Goal: Use online tool/utility: Use online tool/utility

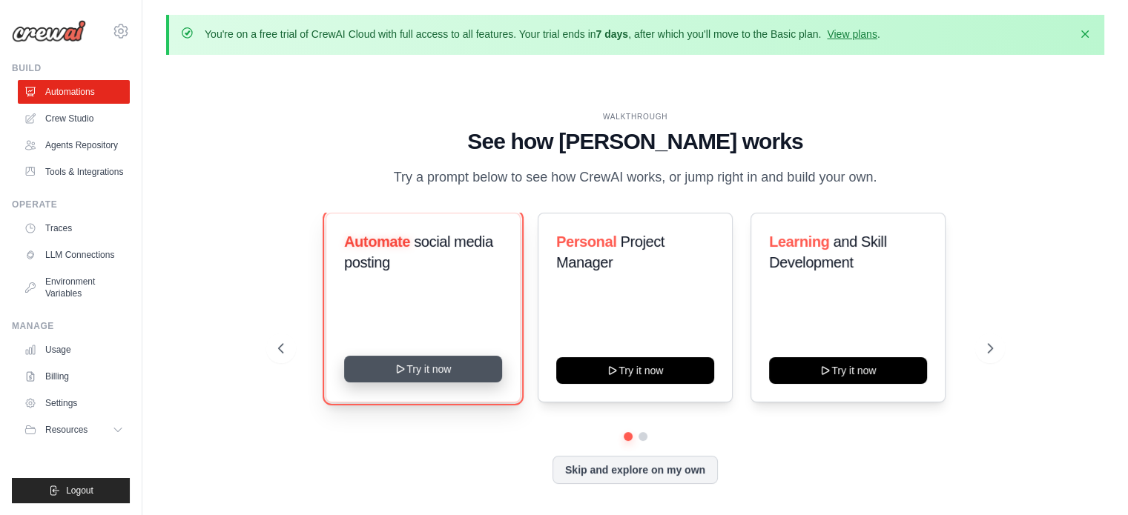
click at [468, 382] on button "Try it now" at bounding box center [423, 369] width 158 height 27
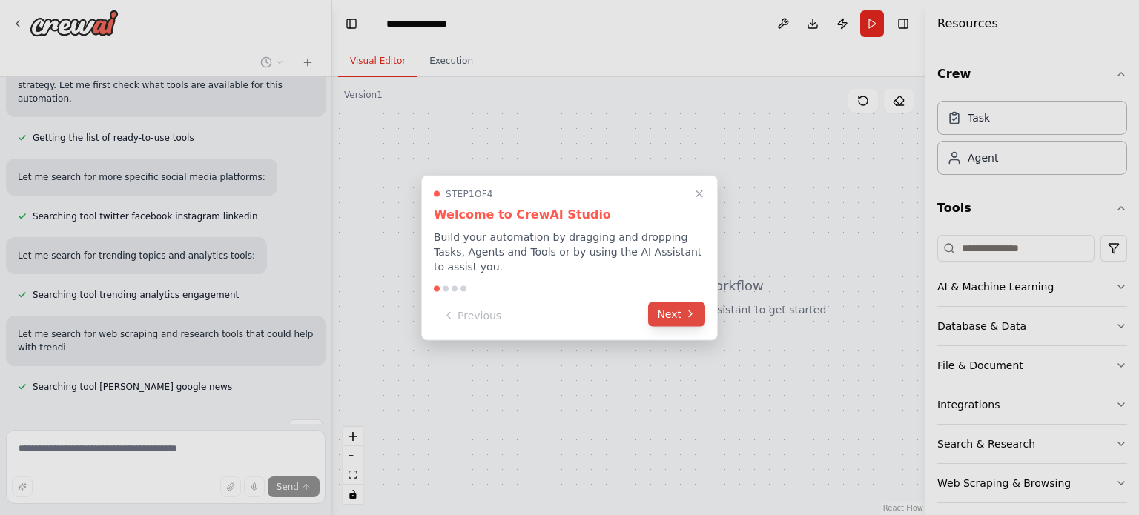
scroll to position [390, 0]
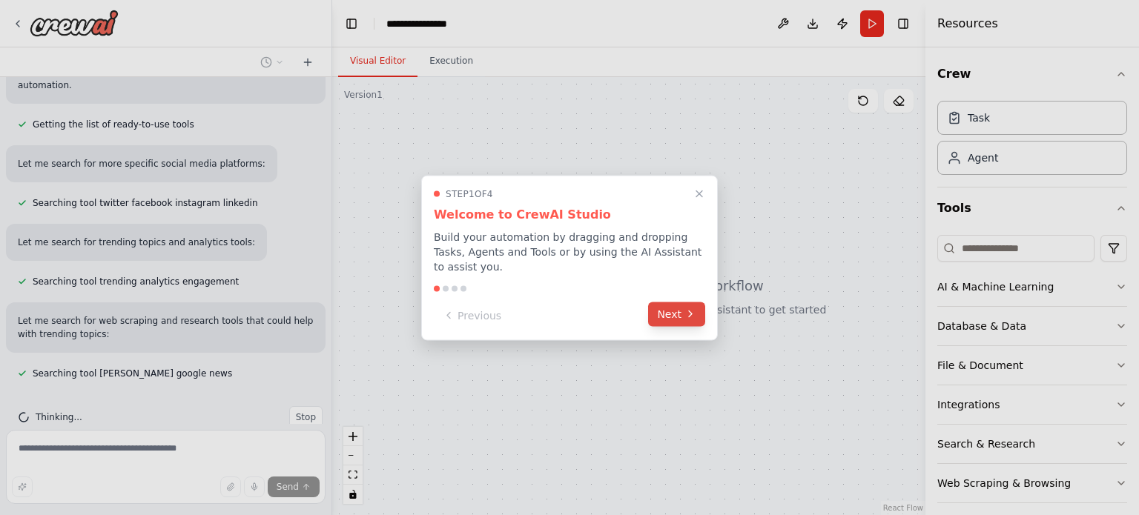
click at [681, 317] on button "Next" at bounding box center [676, 314] width 57 height 24
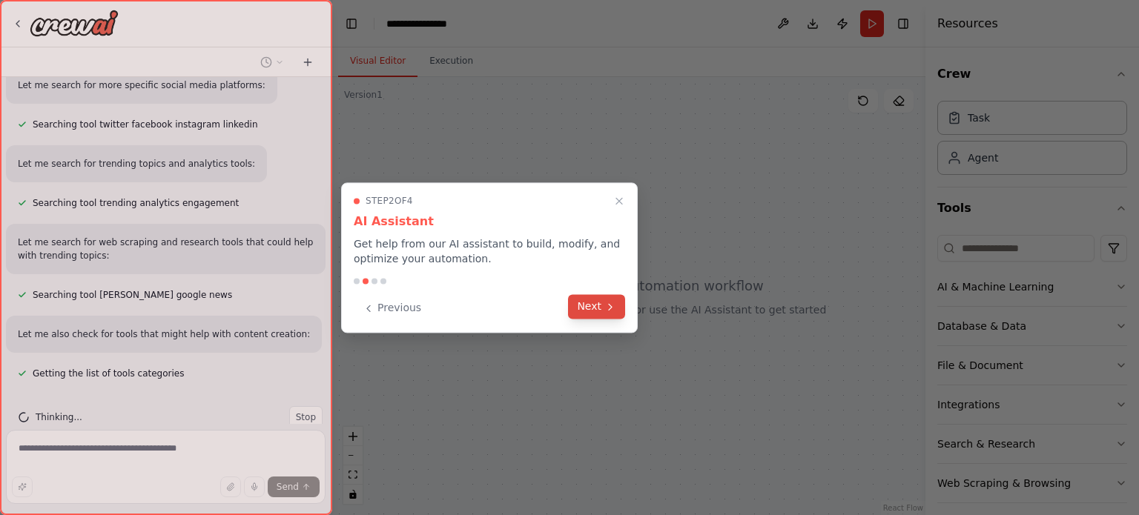
scroll to position [498, 0]
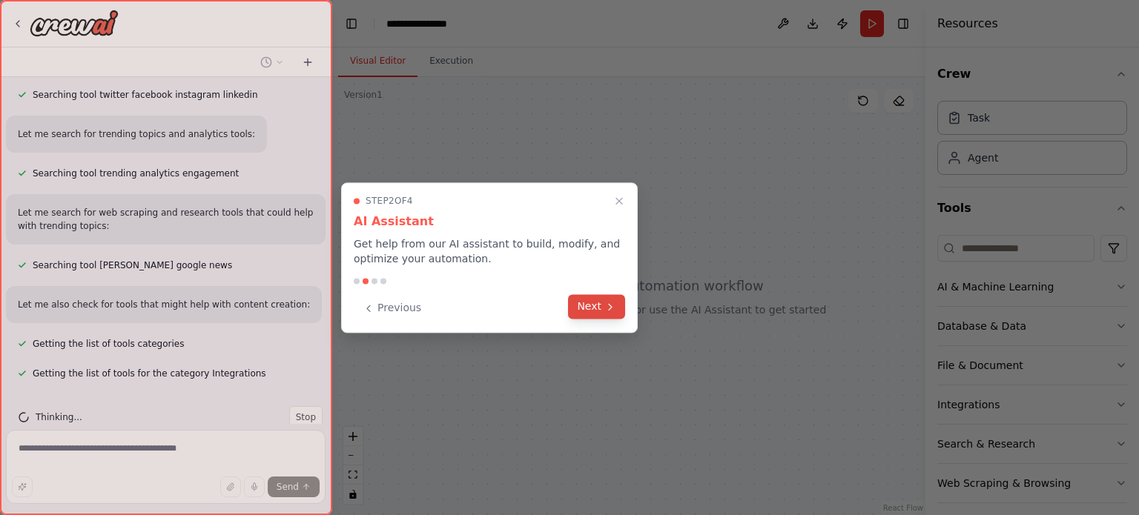
click at [617, 315] on button "Next" at bounding box center [596, 306] width 57 height 24
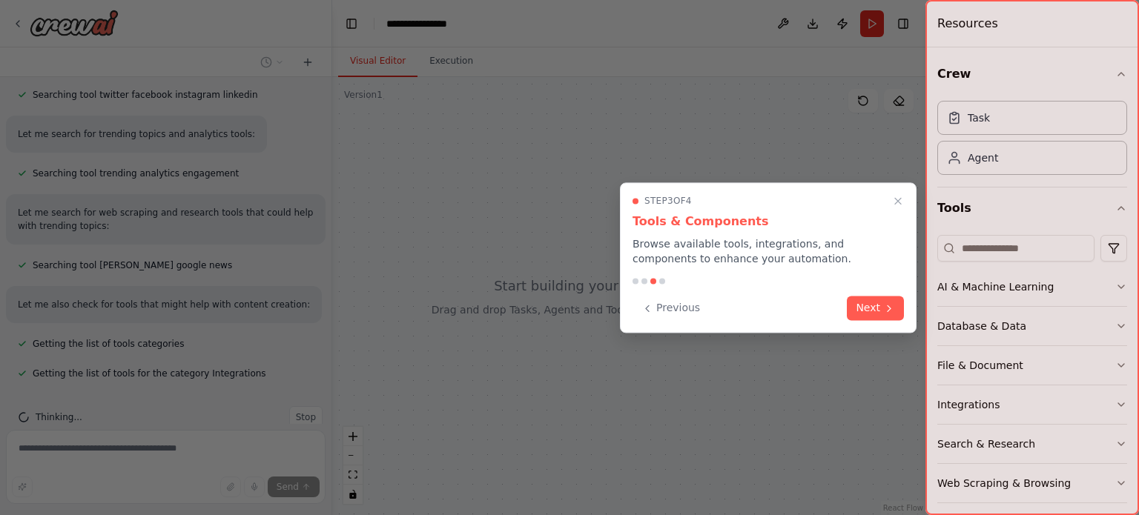
click at [738, 282] on div at bounding box center [767, 281] width 271 height 6
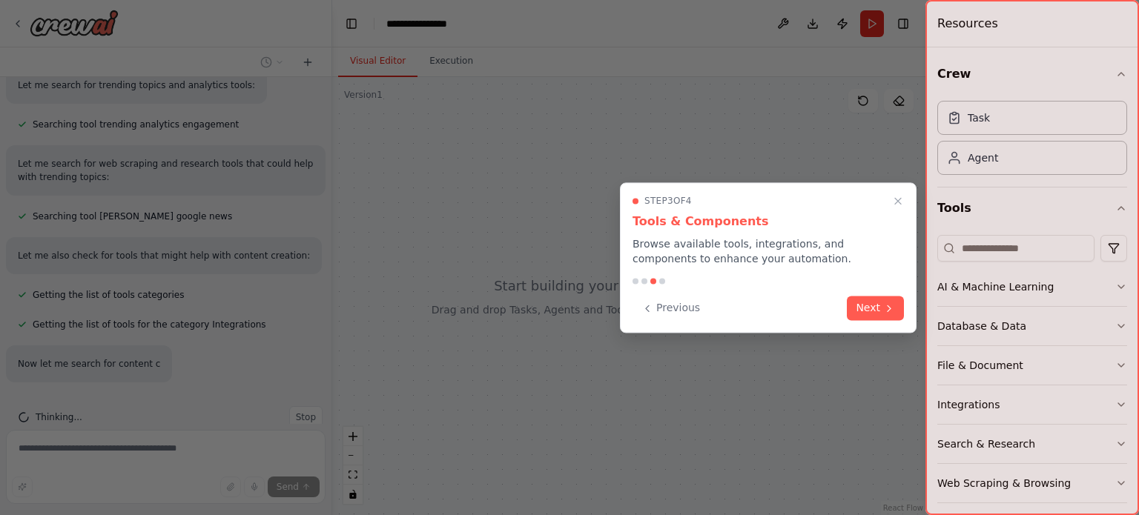
scroll to position [577, 0]
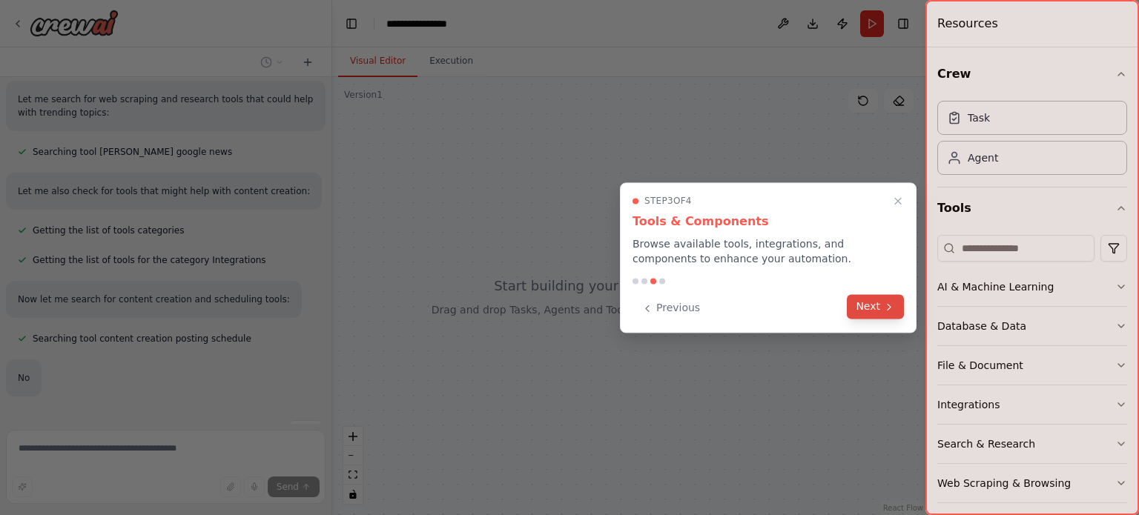
click at [878, 307] on button "Next" at bounding box center [875, 306] width 57 height 24
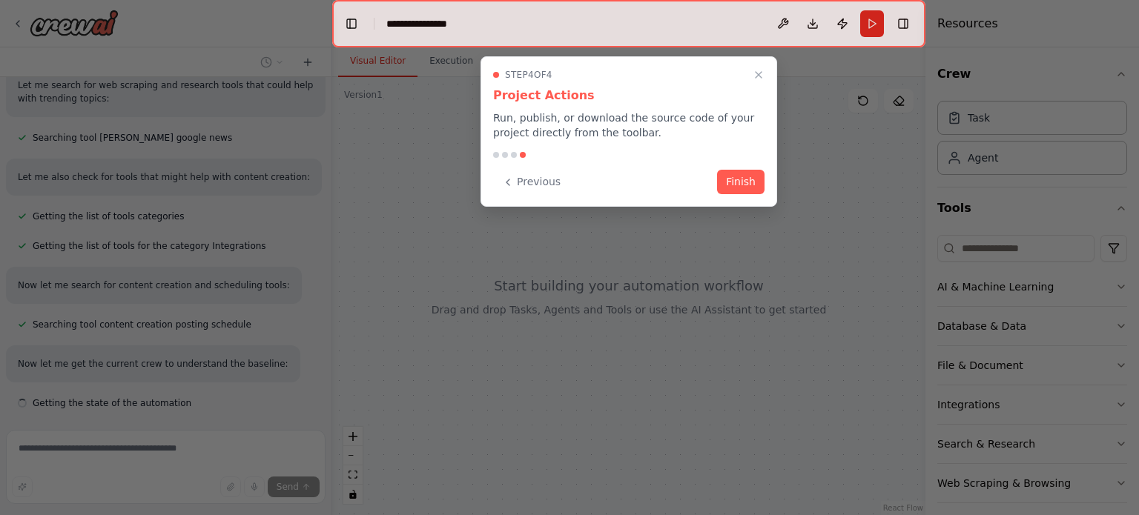
scroll to position [655, 0]
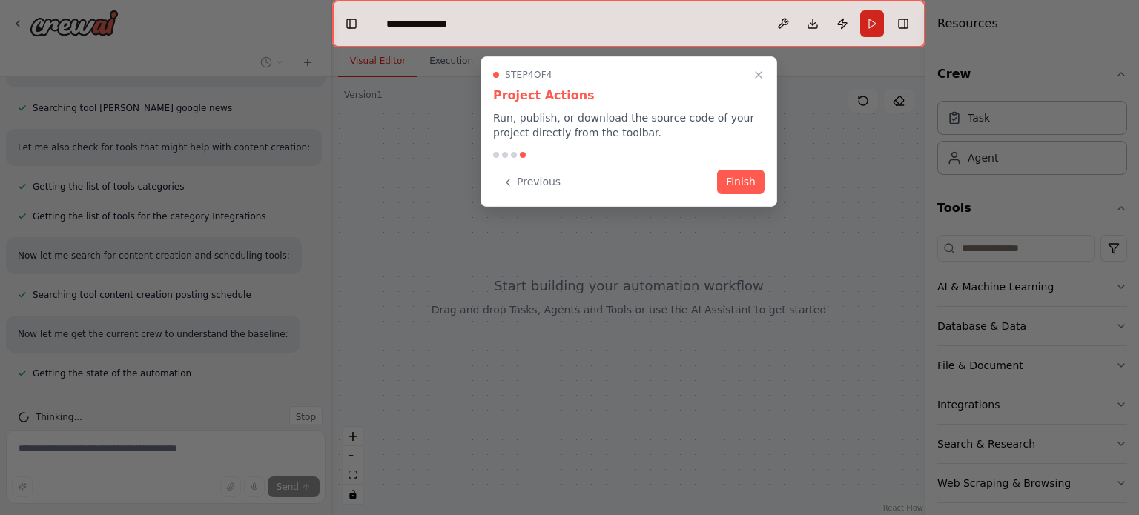
click at [730, 195] on div "Step 4 of 4 Project Actions Run, publish, or download the source code of your p…" at bounding box center [628, 131] width 297 height 151
click at [734, 192] on button "Finish" at bounding box center [740, 180] width 47 height 24
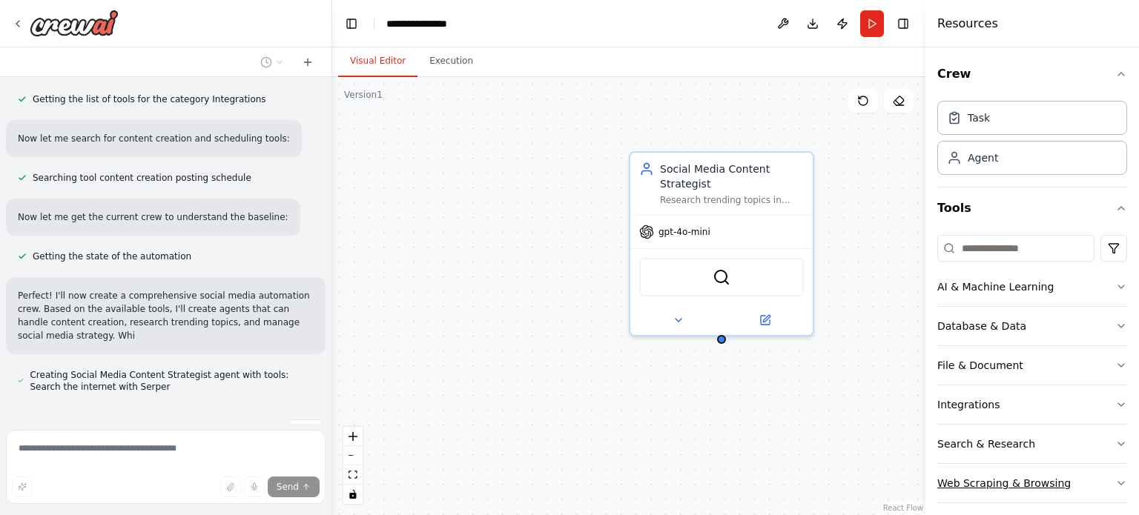
scroll to position [786, 0]
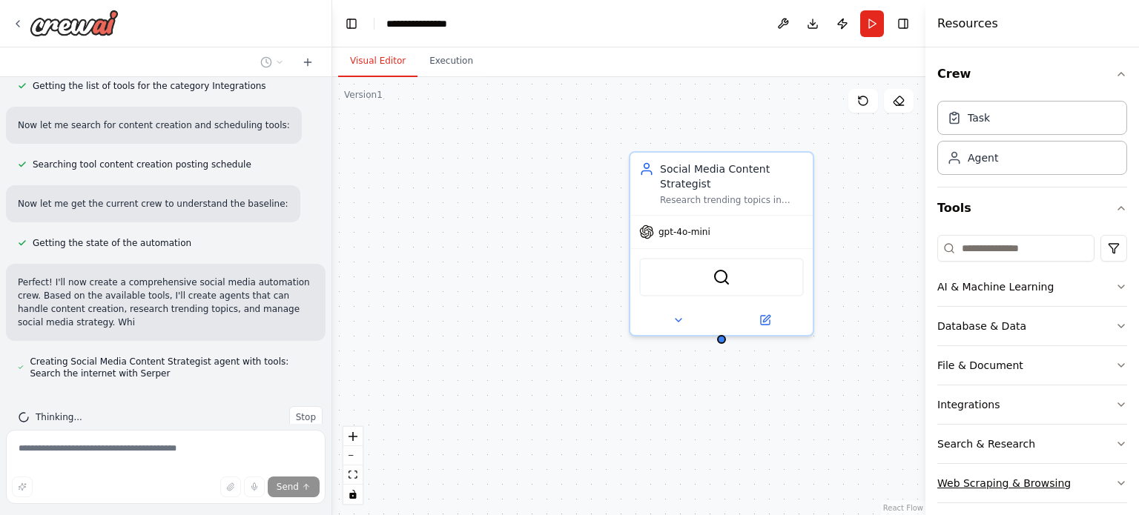
click at [1118, 482] on icon "button" at bounding box center [1121, 483] width 6 height 3
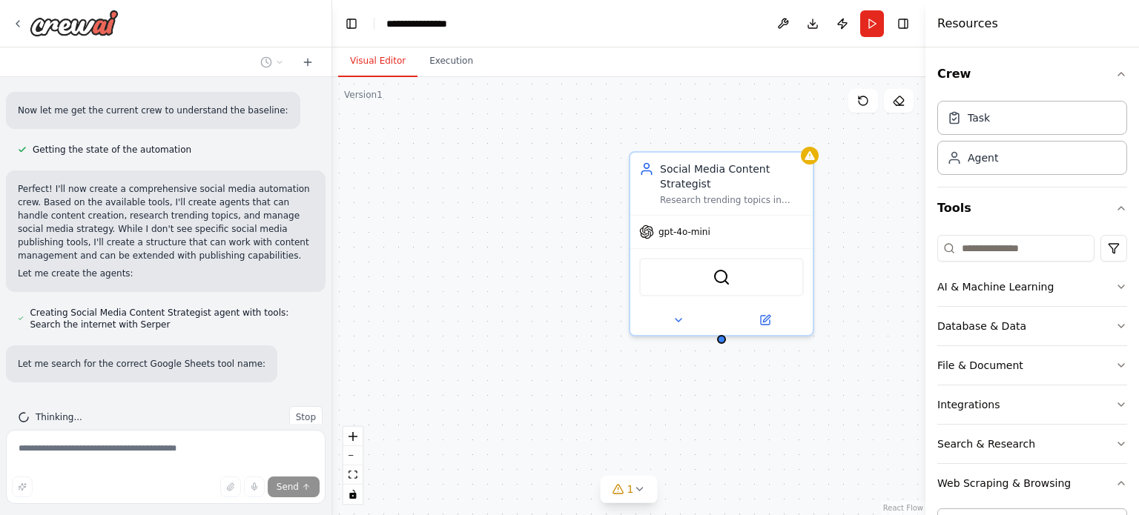
scroll to position [909, 0]
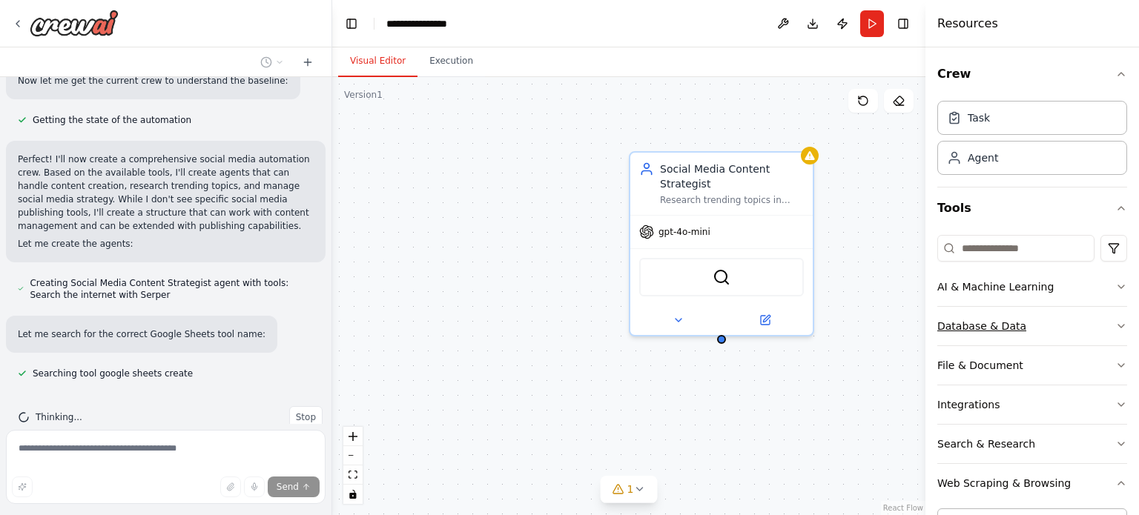
click at [1065, 329] on button "Database & Data" at bounding box center [1032, 326] width 190 height 39
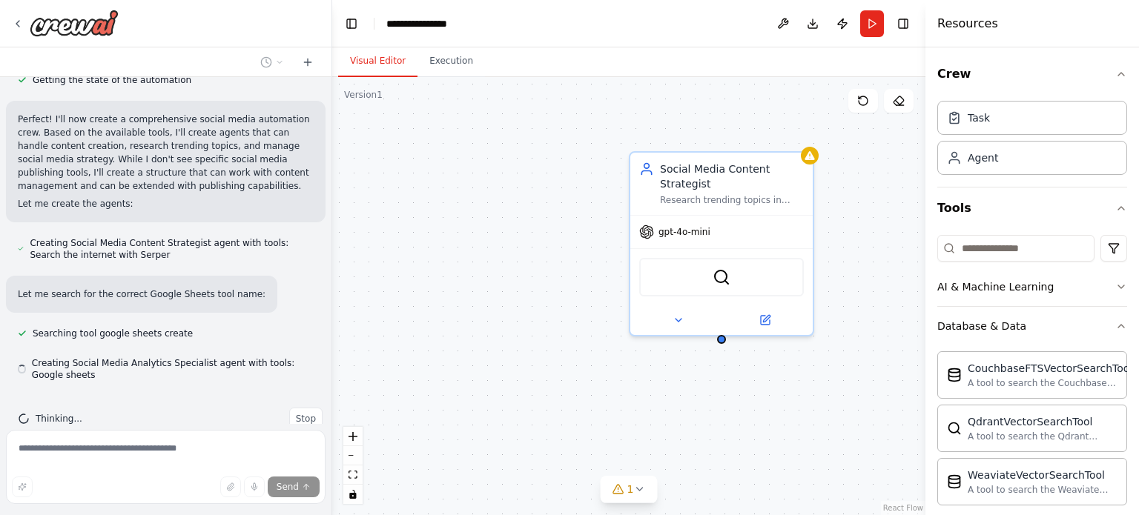
scroll to position [950, 0]
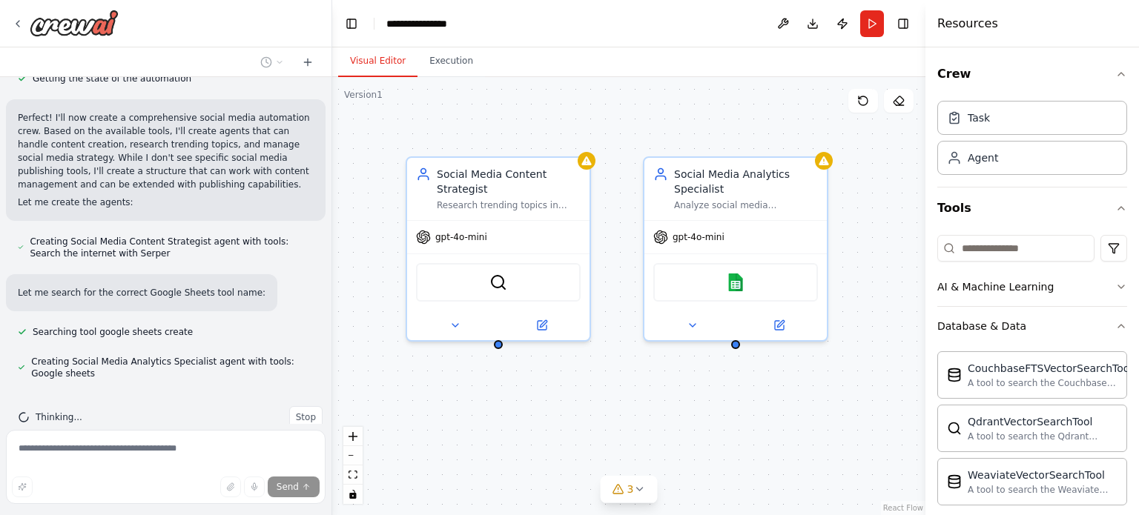
drag, startPoint x: 842, startPoint y: 370, endPoint x: 619, endPoint y: 375, distance: 223.2
click at [619, 375] on div "Social Media Content Strategist Research trending topics in {industry}, analyze…" at bounding box center [628, 296] width 593 height 438
click at [578, 162] on div "Social Media Content Strategist Research trending topics in {industry}, analyze…" at bounding box center [498, 186] width 182 height 62
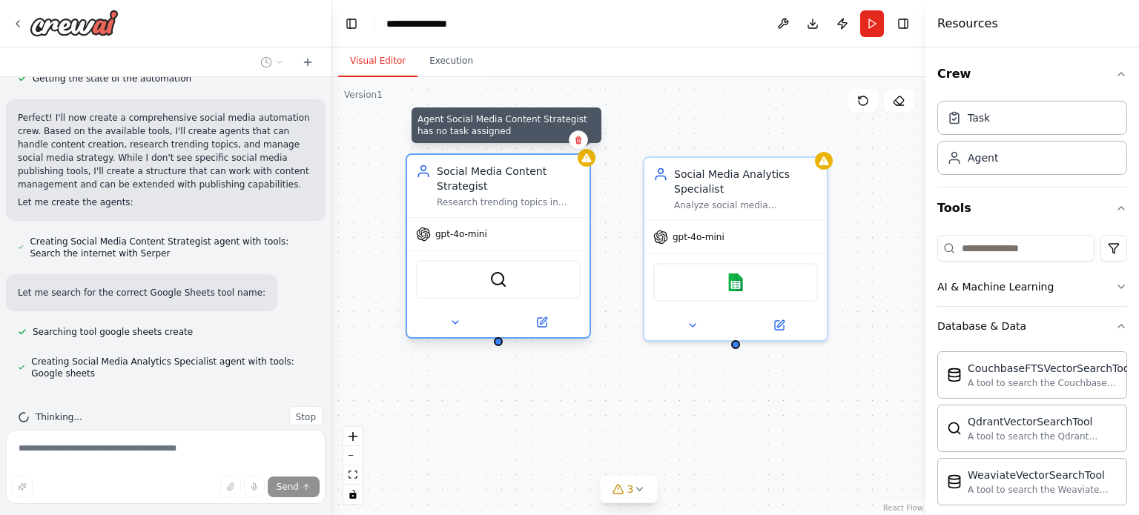
click at [587, 161] on icon at bounding box center [586, 157] width 10 height 9
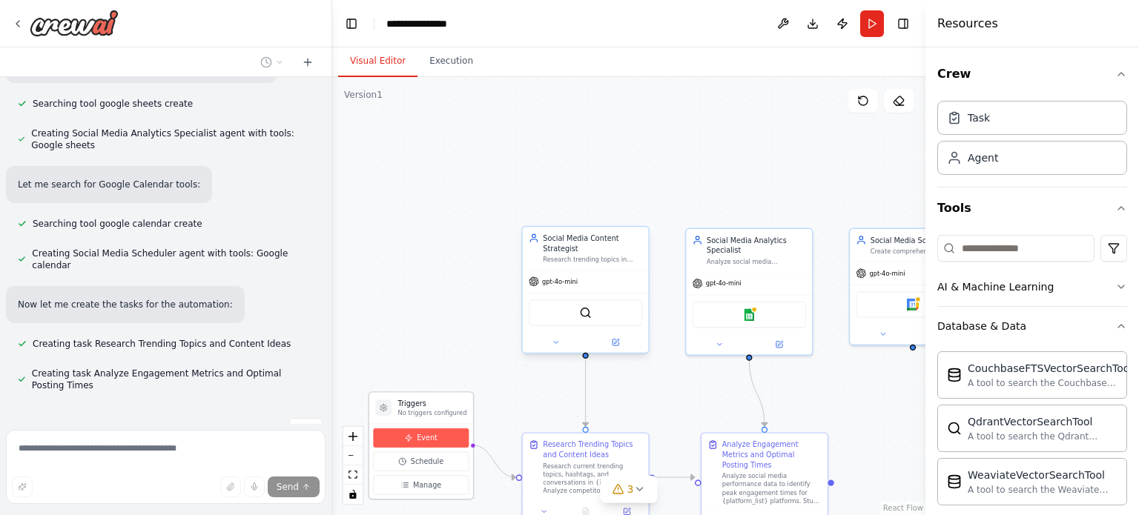
scroll to position [1209, 0]
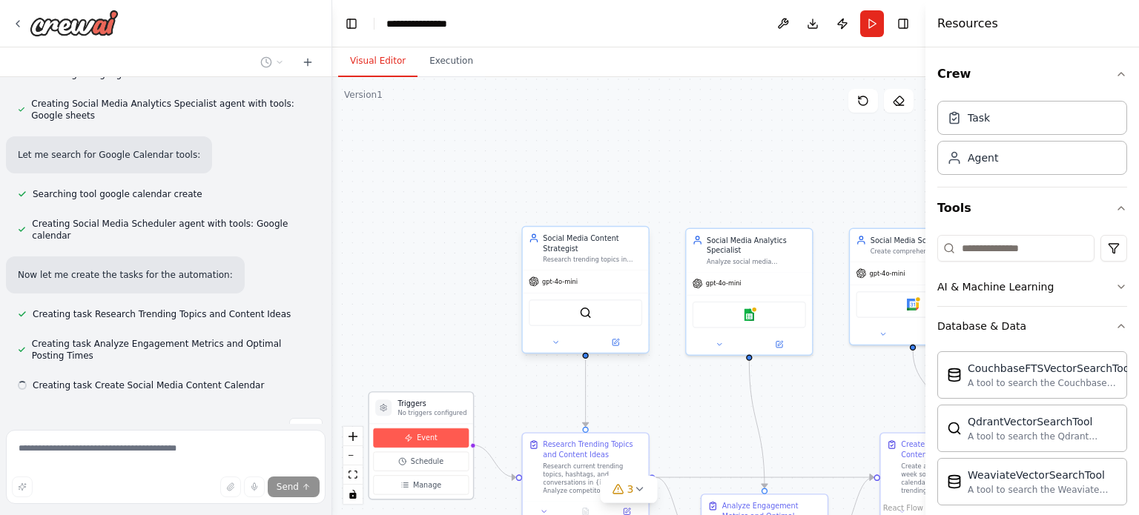
click at [414, 436] on button "Event" at bounding box center [421, 438] width 96 height 19
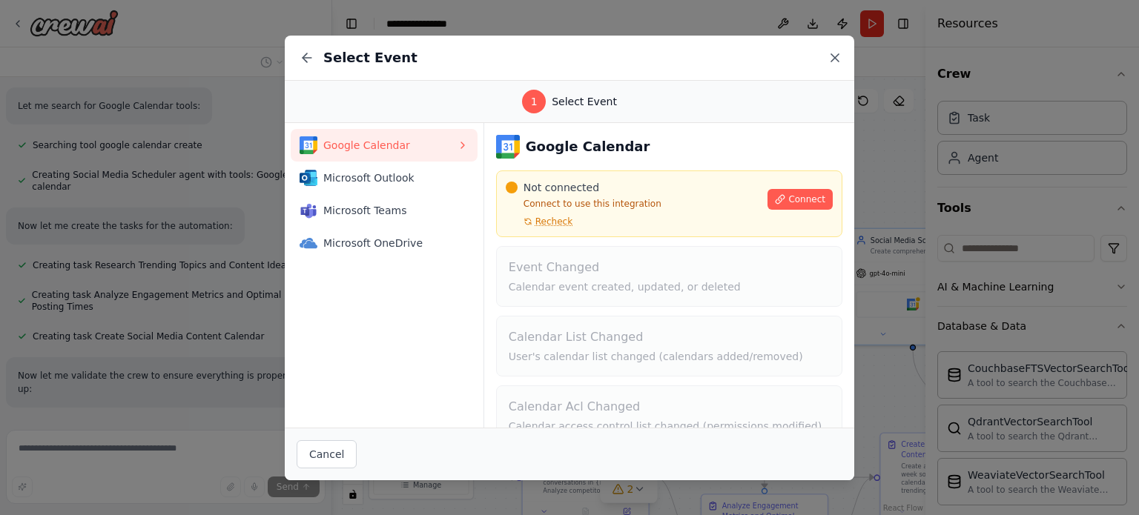
scroll to position [1287, 0]
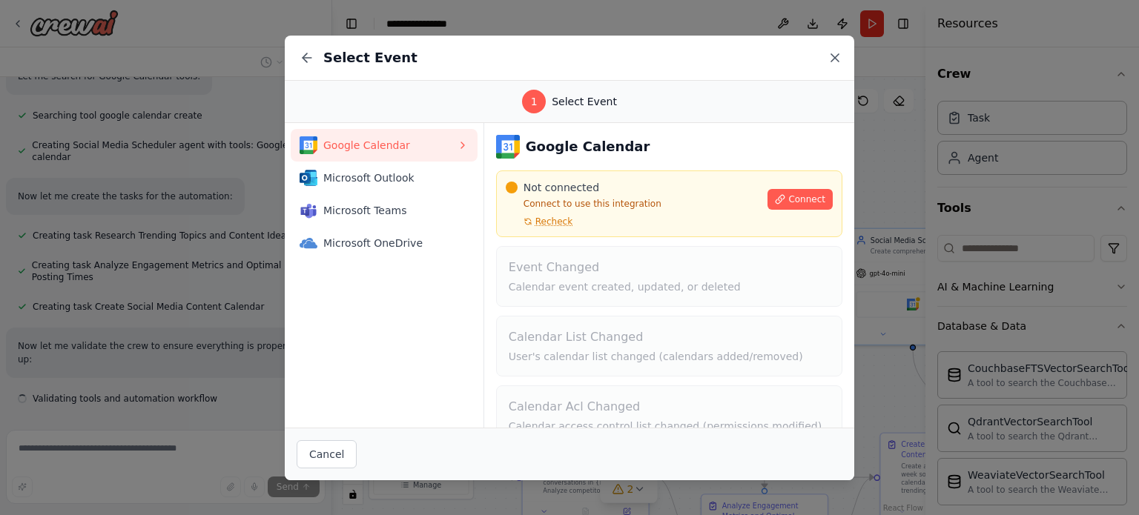
click at [836, 59] on icon at bounding box center [834, 57] width 7 height 7
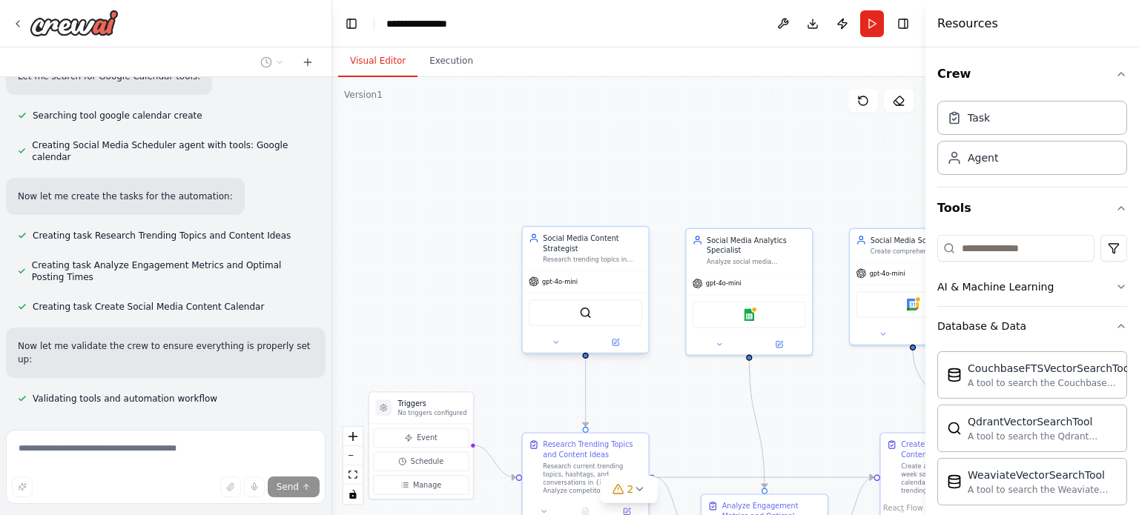
click at [561, 257] on div "Research trending topics in {industry}, analyze competitors, and generate creat…" at bounding box center [592, 260] width 99 height 8
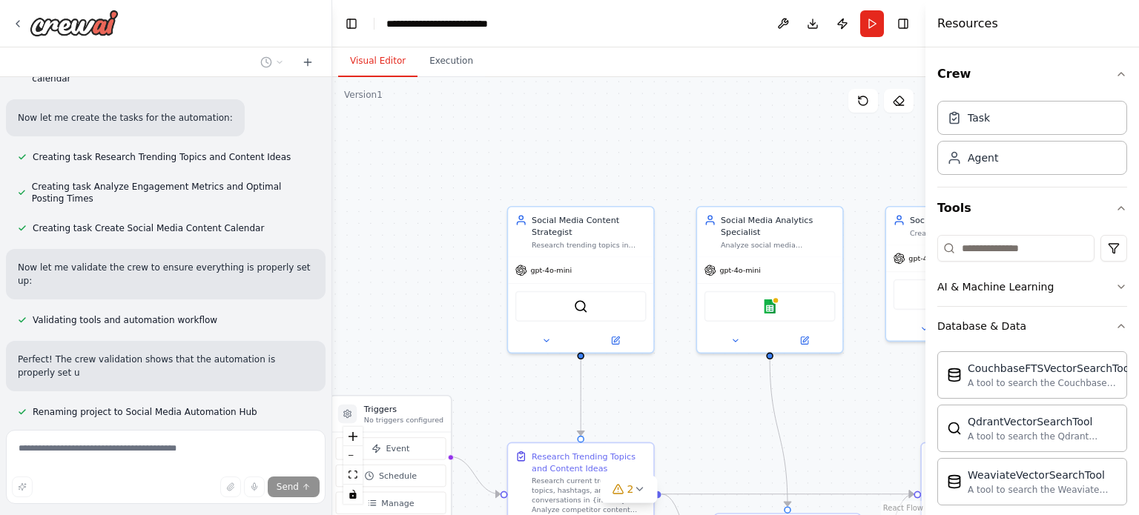
scroll to position [1379, 0]
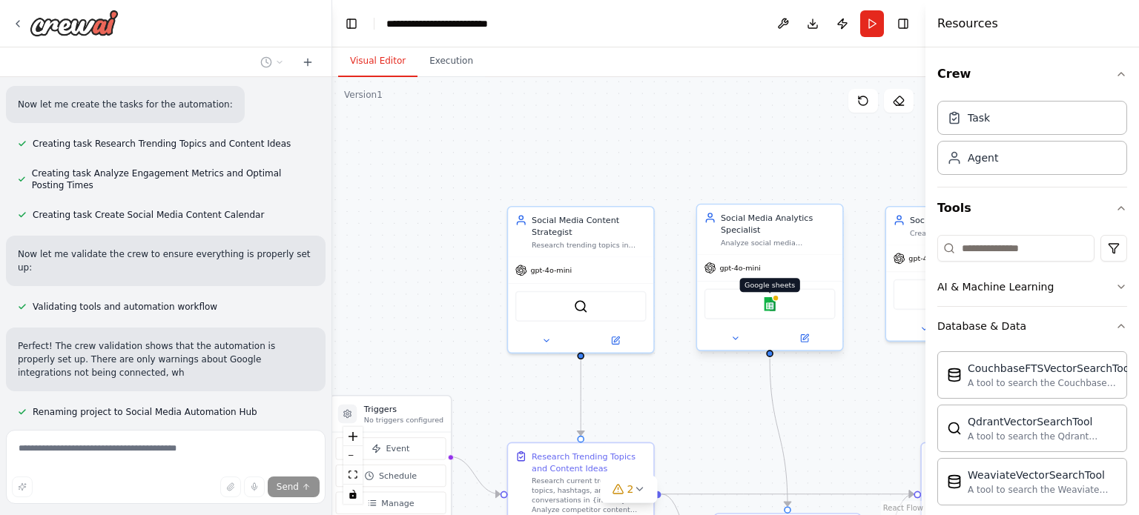
click at [763, 298] on img at bounding box center [770, 304] width 14 height 14
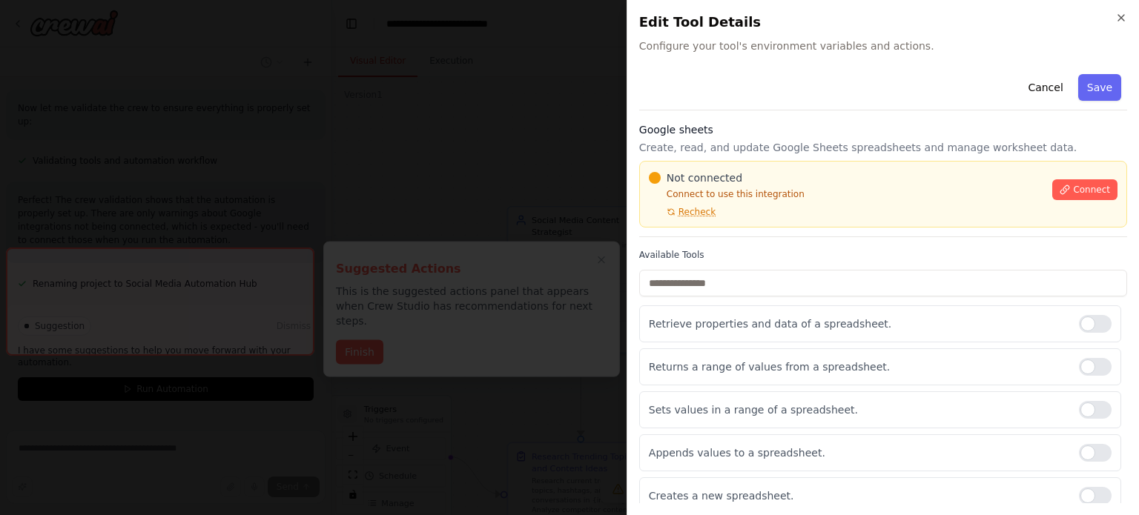
scroll to position [1543, 0]
click at [1059, 189] on icon at bounding box center [1064, 190] width 10 height 10
click at [1062, 189] on icon at bounding box center [1064, 190] width 10 height 10
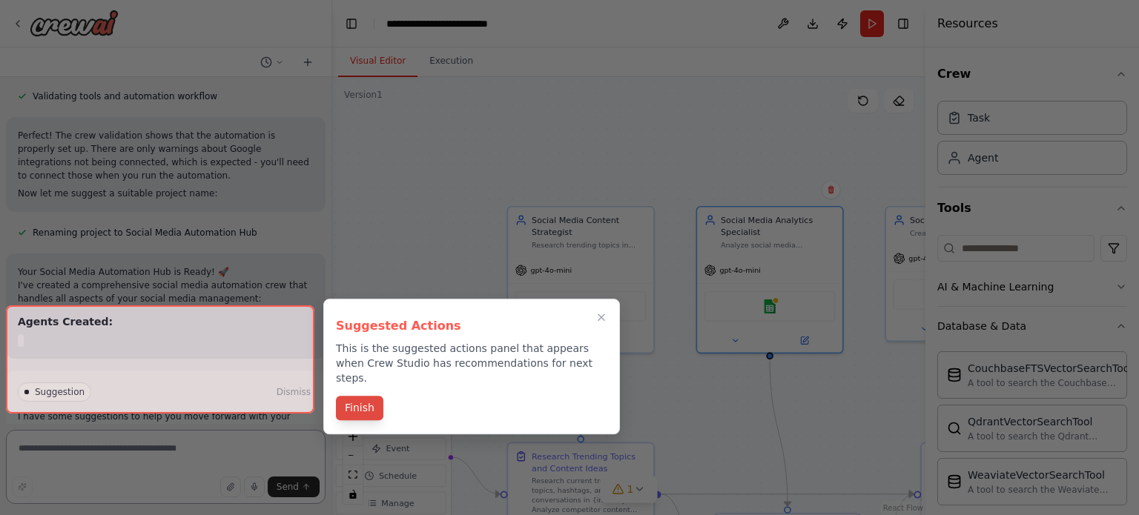
scroll to position [1603, 0]
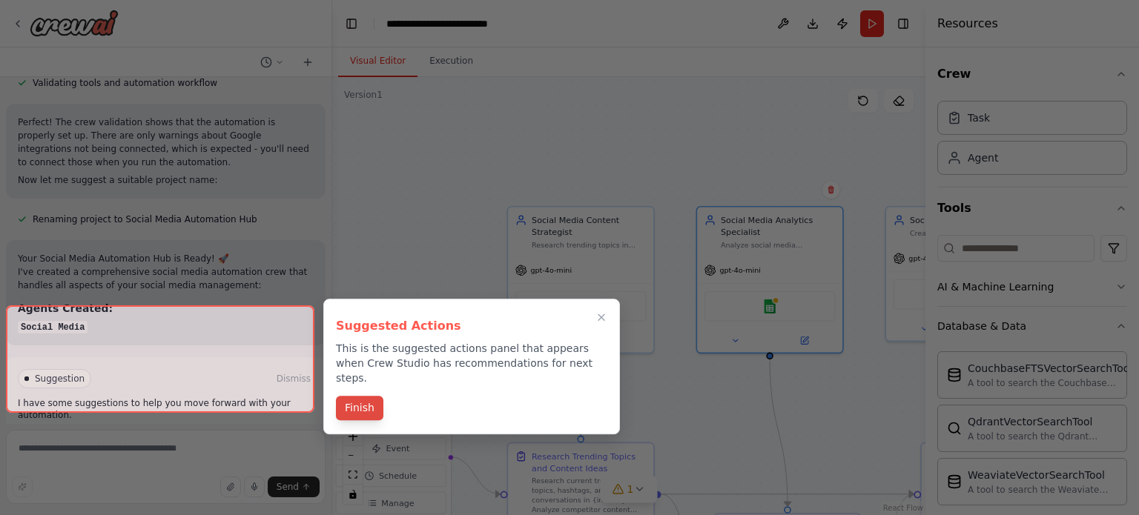
click at [374, 400] on button "Finish" at bounding box center [359, 408] width 47 height 24
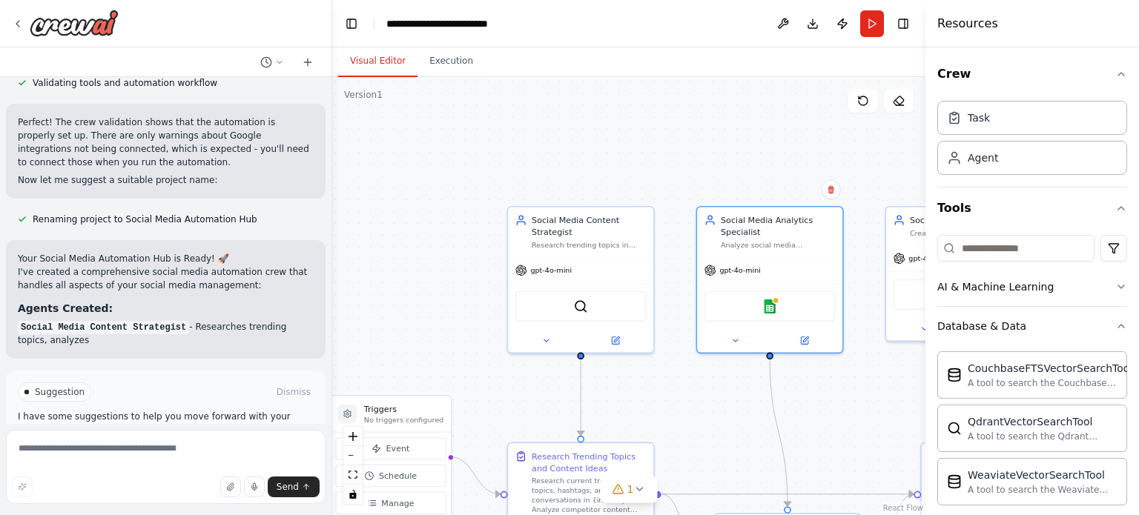
scroll to position [1616, 0]
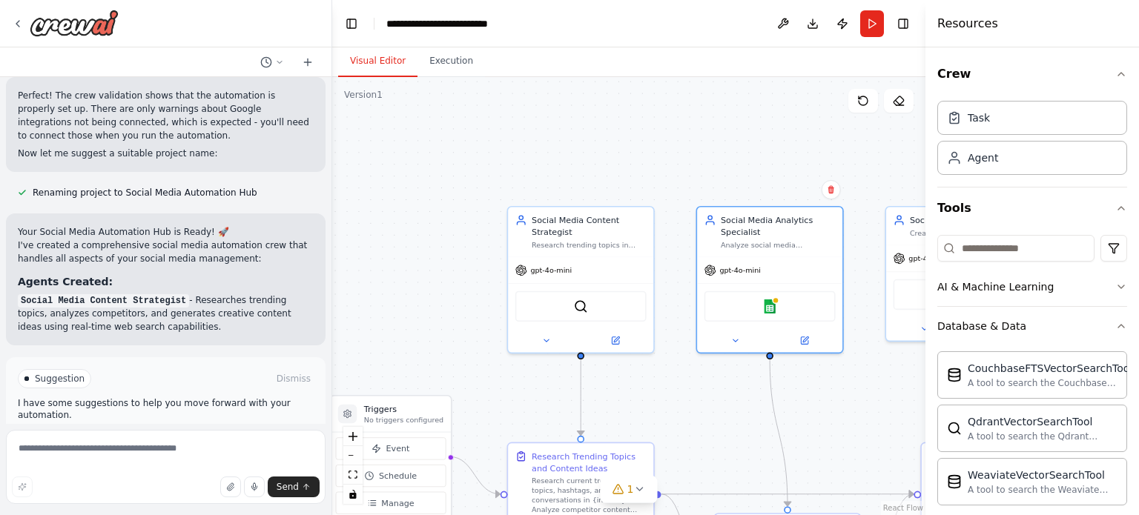
click at [215, 383] on div "Suggestion Dismiss I have some suggestions to help you move forward with your a…" at bounding box center [166, 411] width 296 height 85
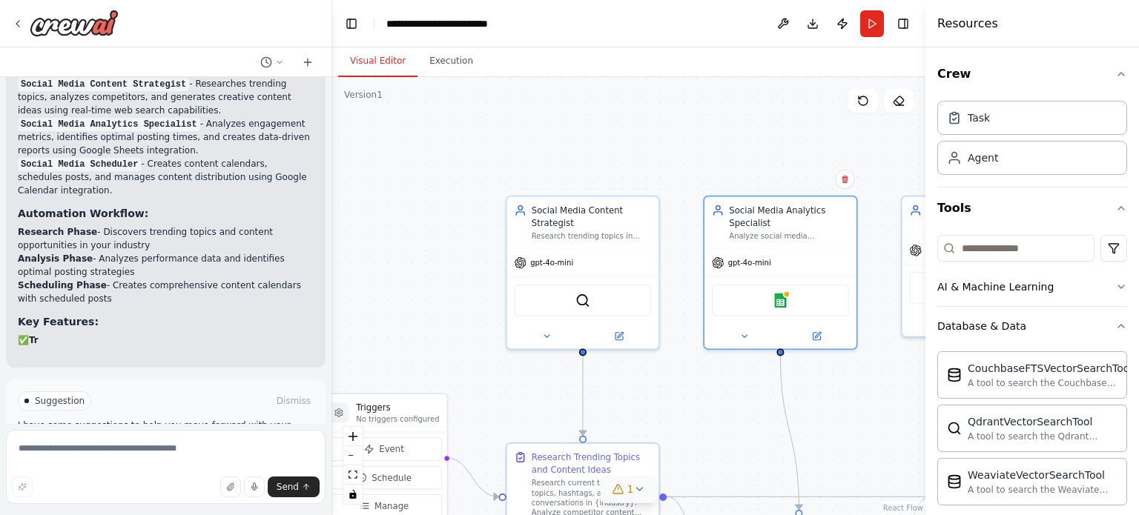
scroll to position [1868, 0]
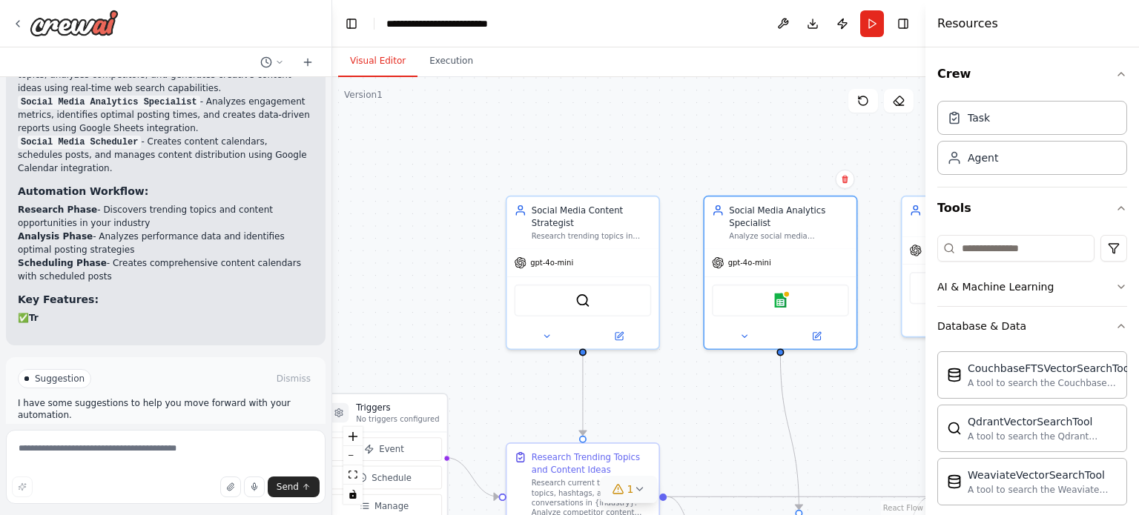
click at [634, 495] on button "1" at bounding box center [629, 489] width 57 height 27
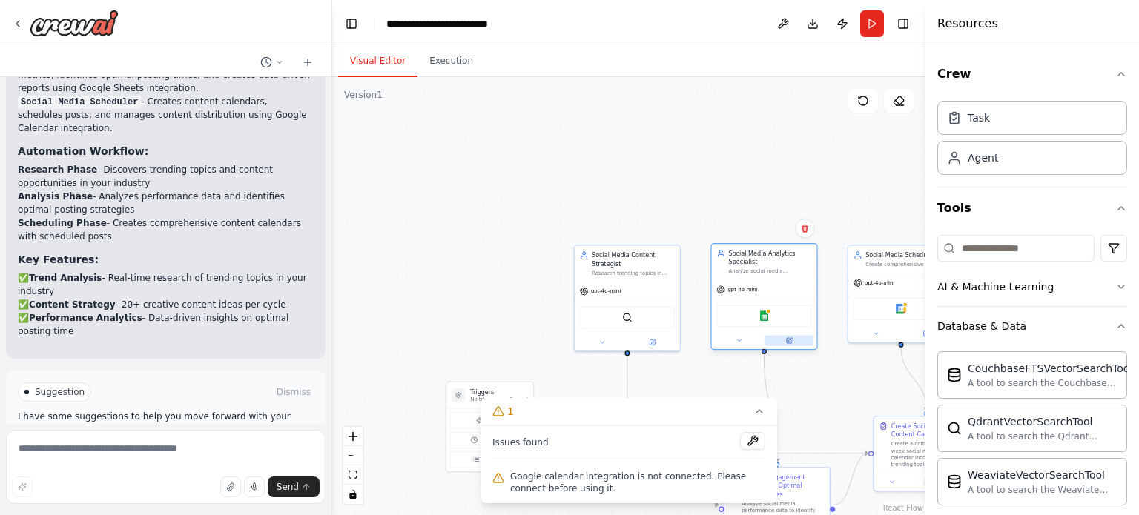
scroll to position [1935, 0]
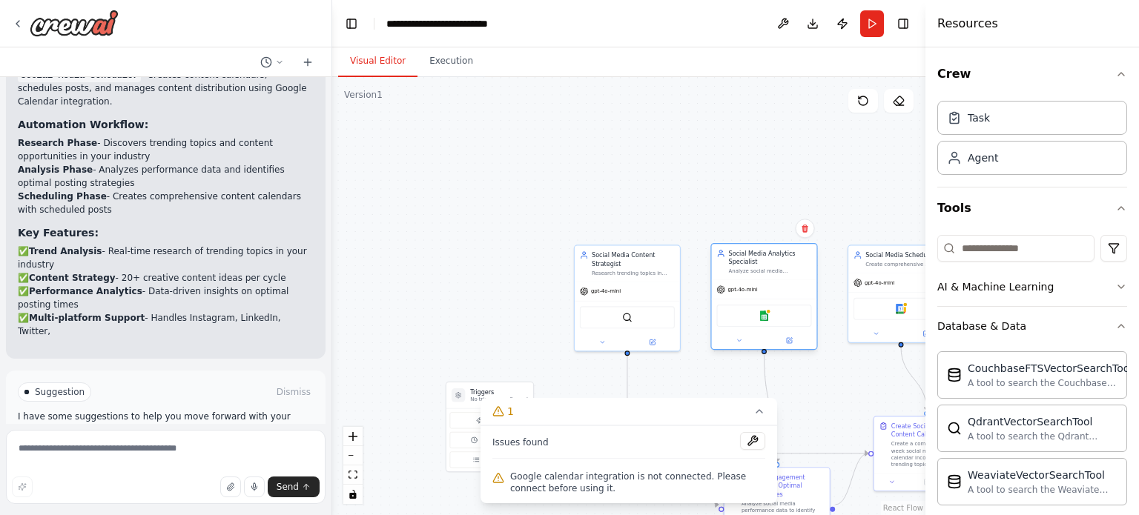
click at [772, 323] on div "Google sheets" at bounding box center [763, 316] width 95 height 22
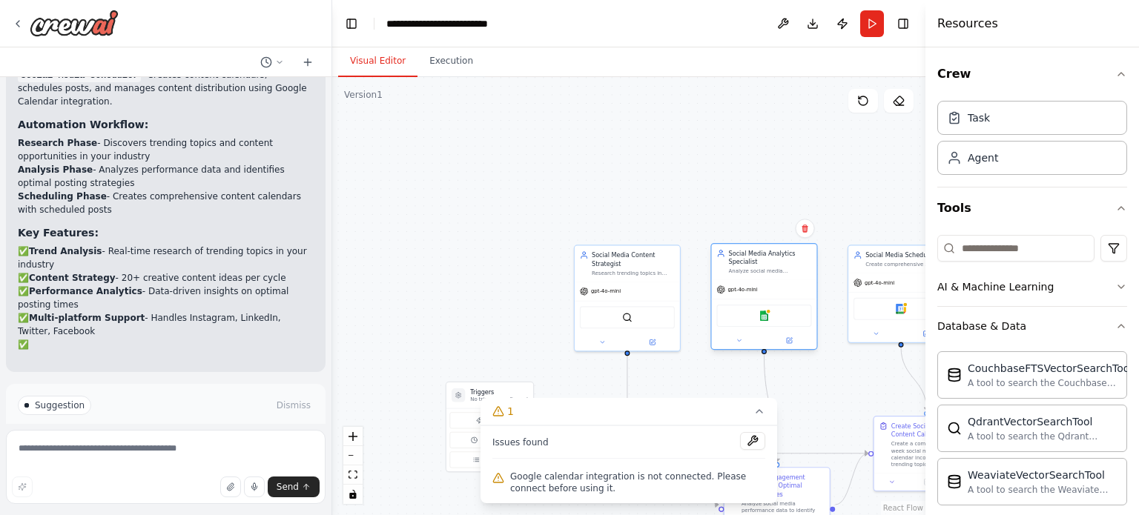
scroll to position [1962, 0]
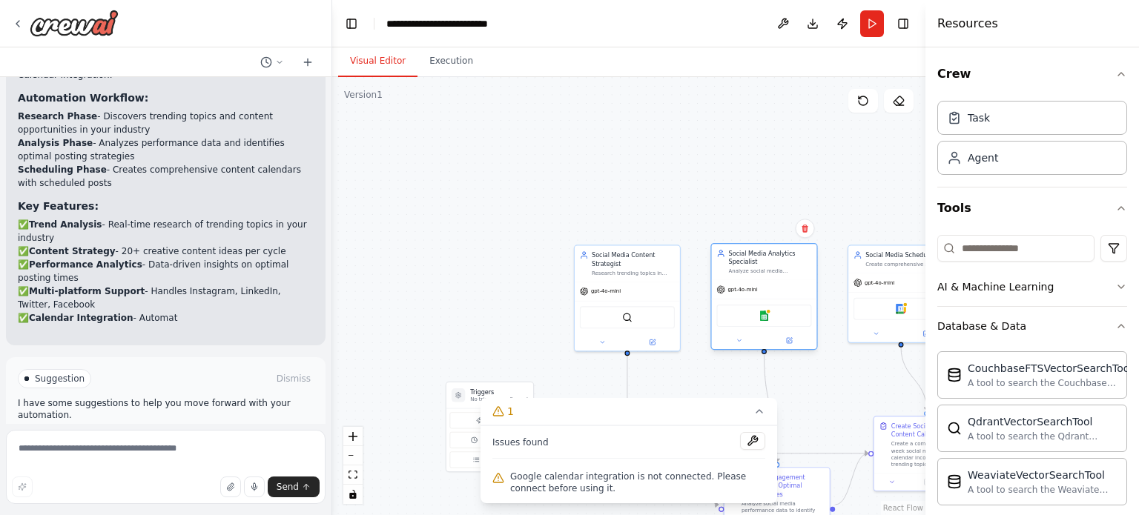
click at [772, 323] on div "Google sheets" at bounding box center [763, 316] width 95 height 22
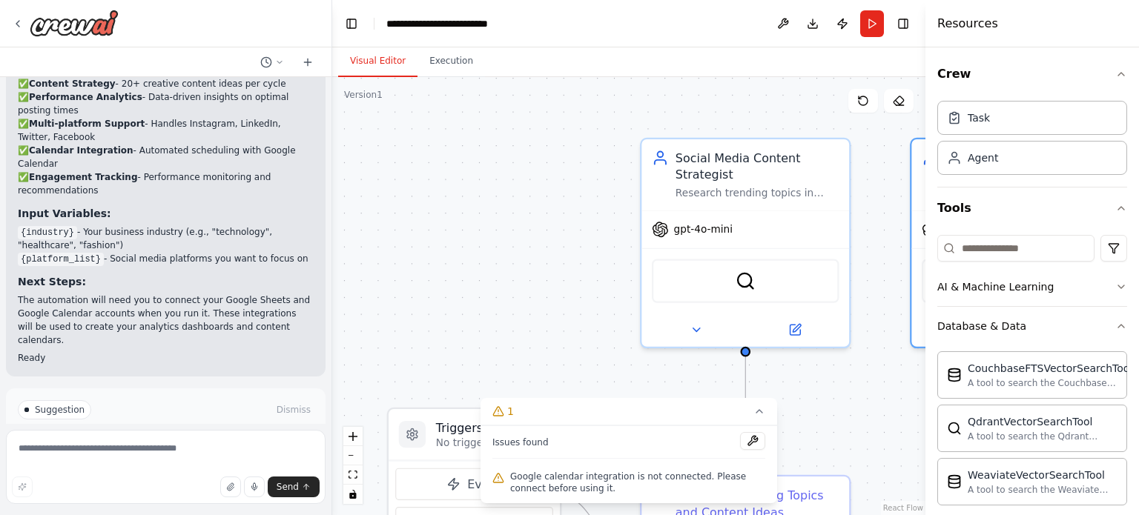
scroll to position [2147, 0]
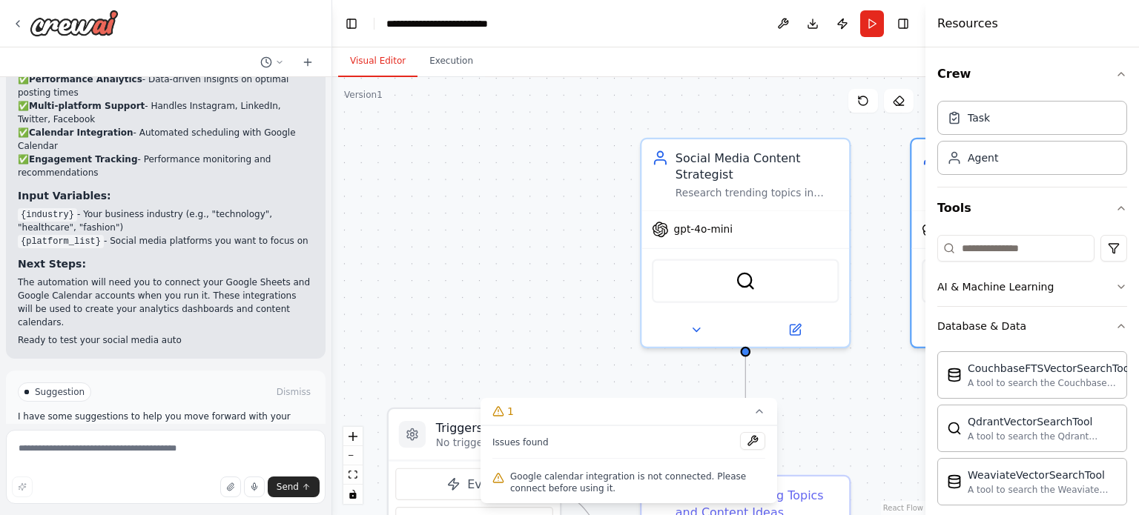
drag, startPoint x: 443, startPoint y: 346, endPoint x: 414, endPoint y: 348, distance: 29.7
click at [414, 348] on div ".deletable-edge-delete-btn { width: 20px; height: 20px; border: 0px solid #ffff…" at bounding box center [628, 296] width 593 height 438
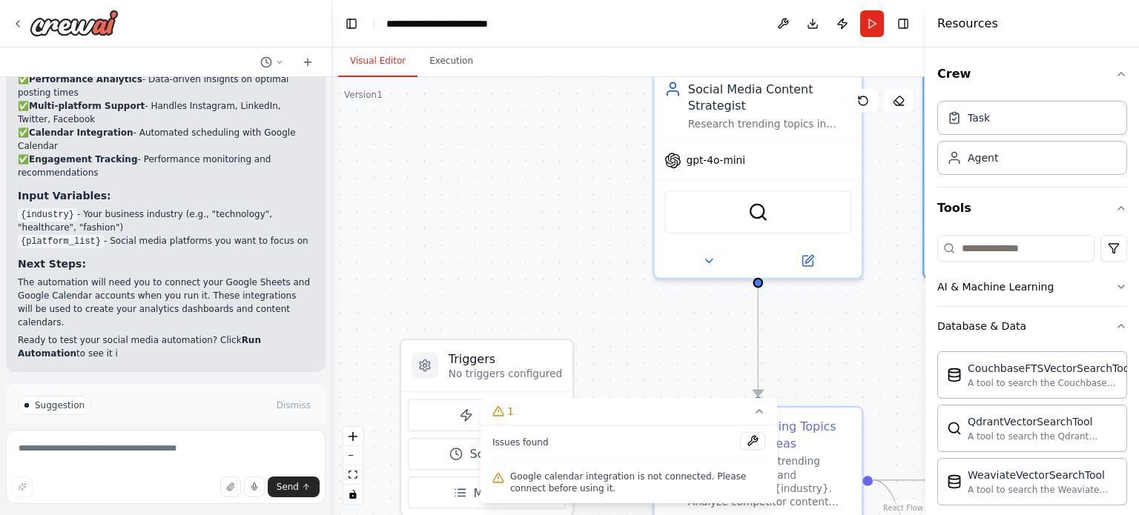
scroll to position [2160, 0]
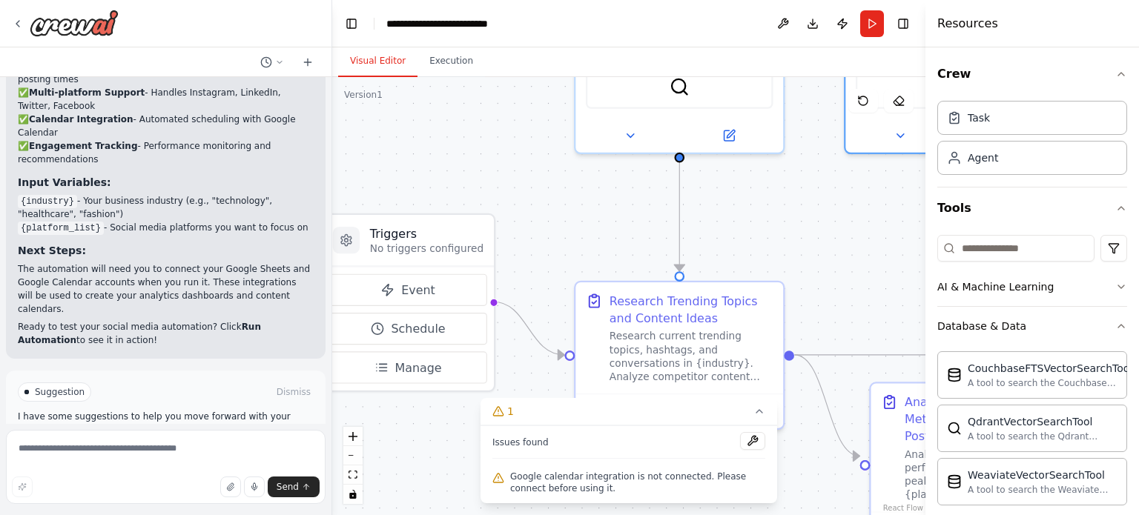
drag, startPoint x: 414, startPoint y: 348, endPoint x: 347, endPoint y: 153, distance: 206.1
click at [347, 153] on div ".deletable-edge-delete-btn { width: 20px; height: 20px; border: 0px solid #ffff…" at bounding box center [628, 296] width 593 height 438
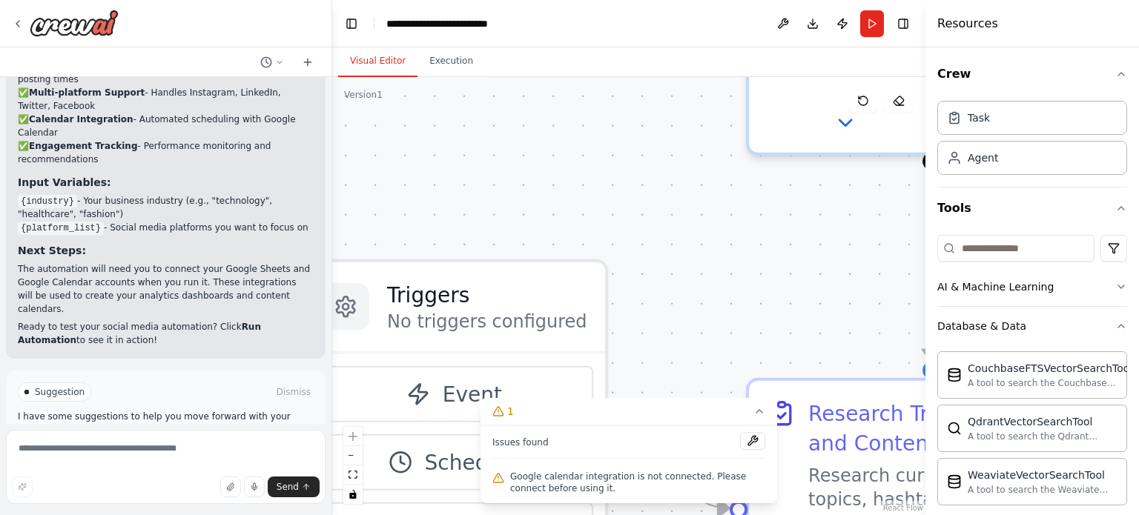
click at [561, 241] on div ".deletable-edge-delete-btn { width: 20px; height: 20px; border: 0px solid #ffff…" at bounding box center [628, 296] width 593 height 438
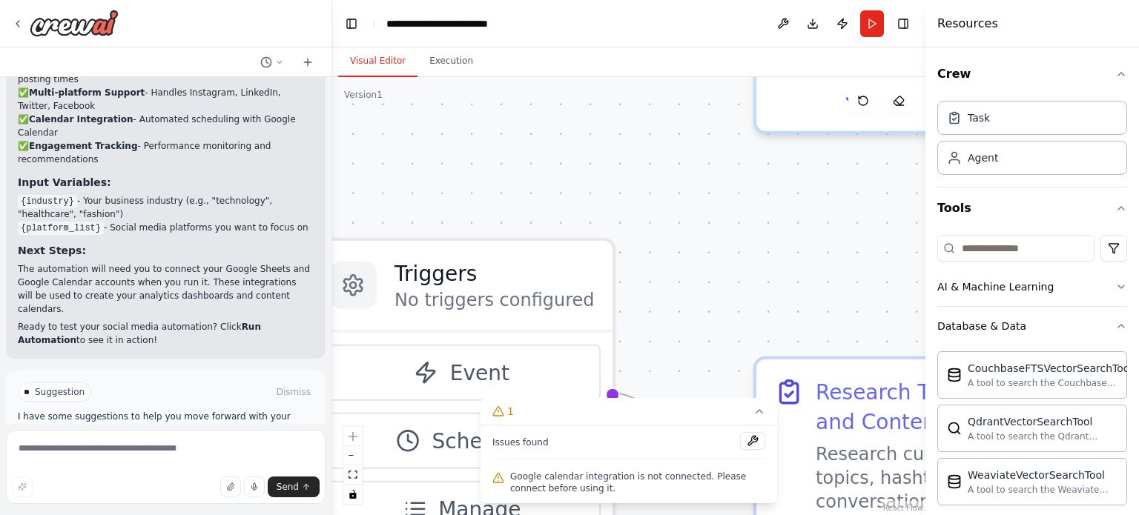
drag, startPoint x: 561, startPoint y: 241, endPoint x: 587, endPoint y: 207, distance: 43.3
click at [587, 207] on div ".deletable-edge-delete-btn { width: 20px; height: 20px; border: 0px solid #ffff…" at bounding box center [628, 296] width 593 height 438
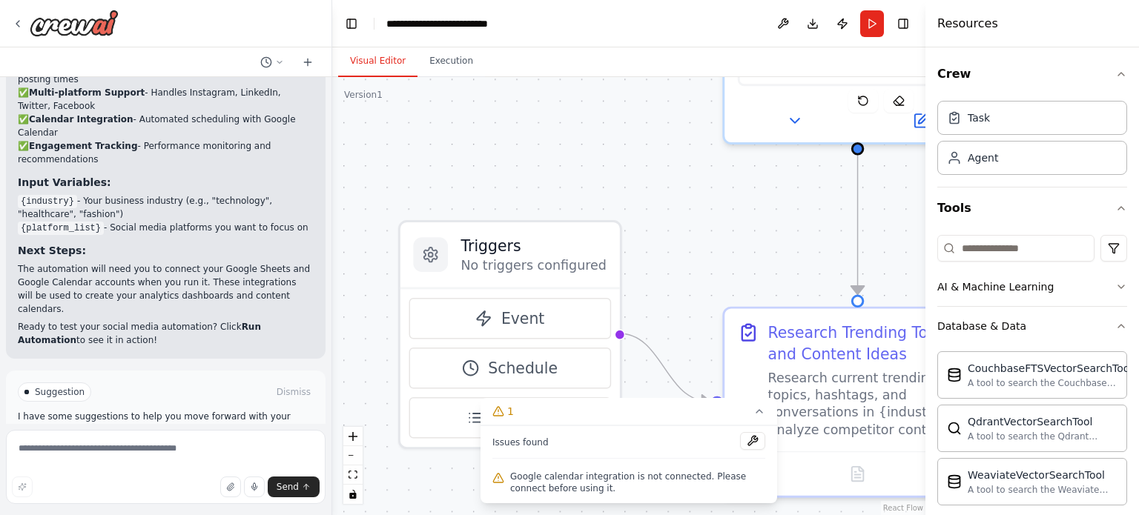
click at [587, 207] on div ".deletable-edge-delete-btn { width: 20px; height: 20px; border: 0px solid #ffff…" at bounding box center [628, 296] width 593 height 438
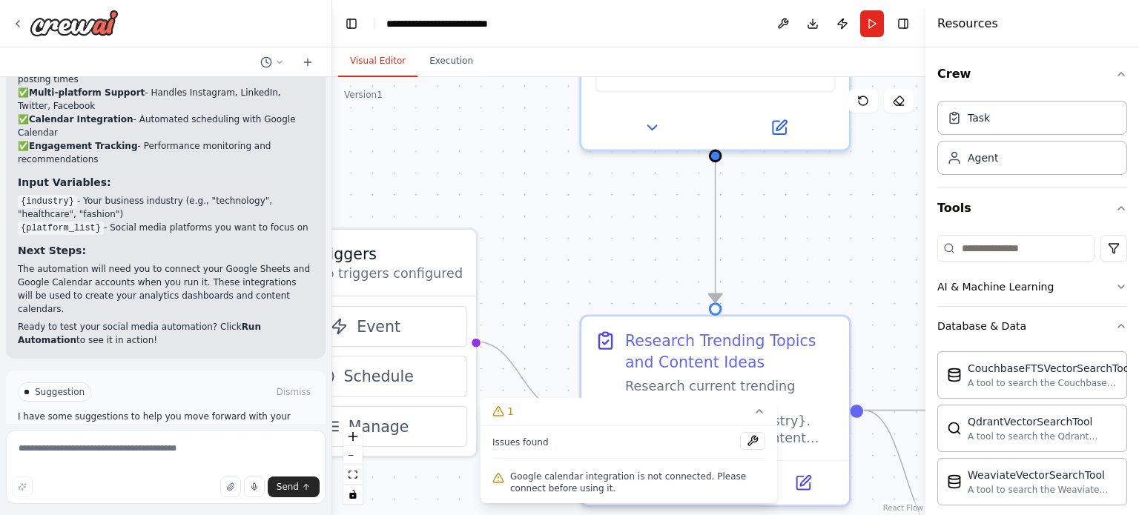
drag, startPoint x: 587, startPoint y: 207, endPoint x: 362, endPoint y: 220, distance: 225.8
click at [362, 220] on div ".deletable-edge-delete-btn { width: 20px; height: 20px; border: 0px solid #ffff…" at bounding box center [628, 296] width 593 height 438
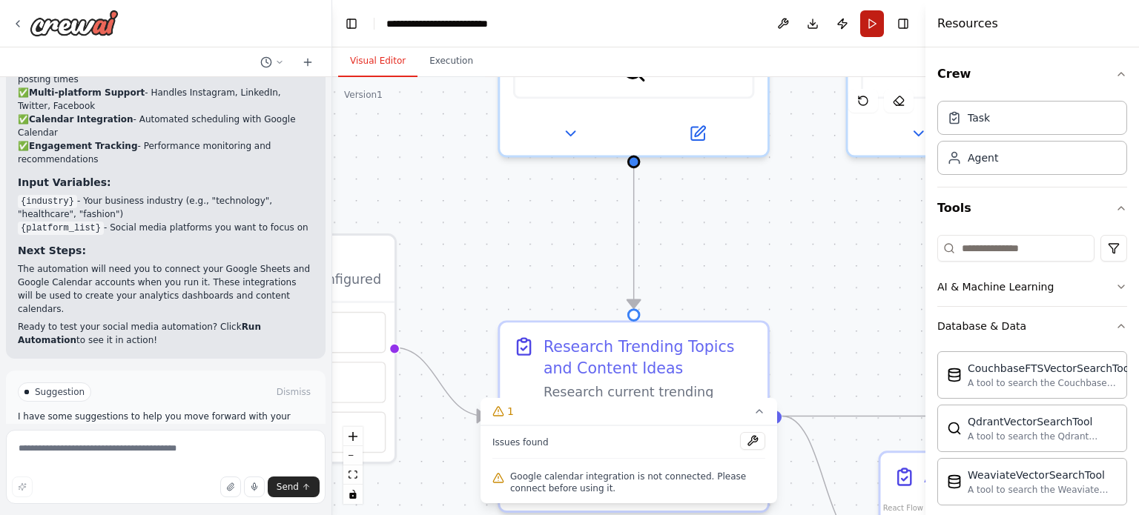
click at [869, 19] on button "Run" at bounding box center [872, 23] width 24 height 27
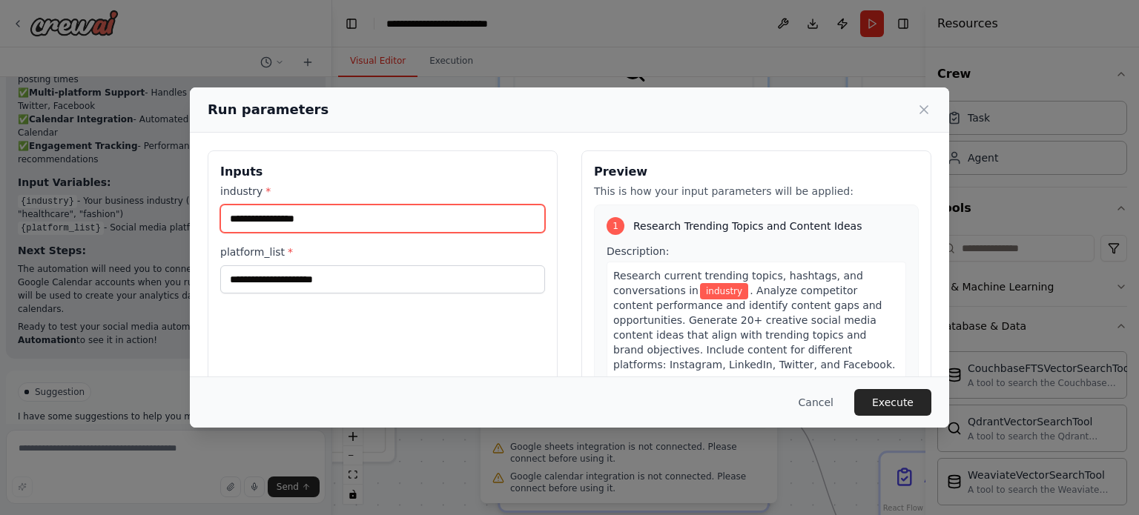
click at [341, 219] on input "industry *" at bounding box center [382, 219] width 325 height 28
type input "*******"
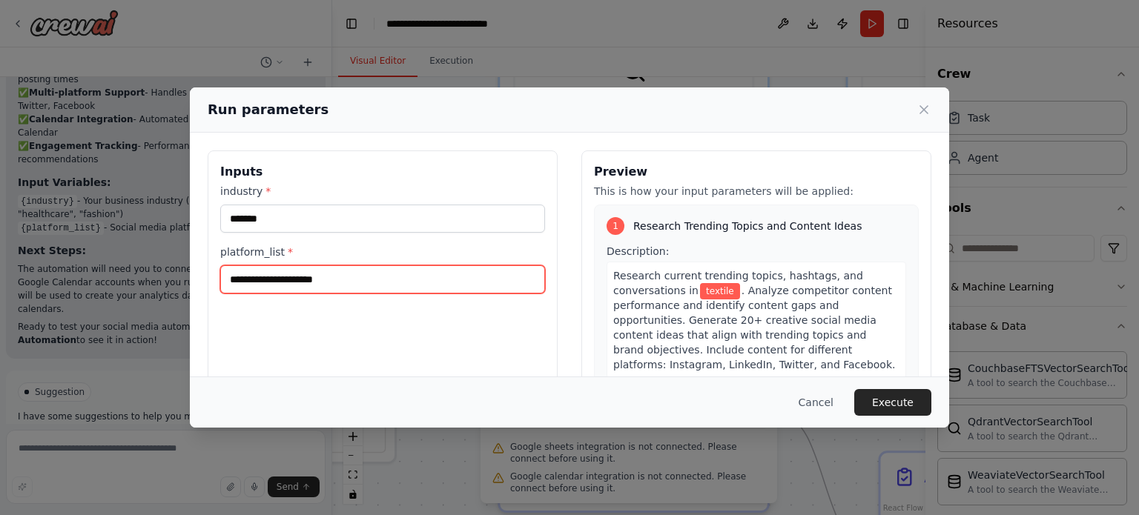
click at [320, 283] on input "platform_list *" at bounding box center [382, 279] width 325 height 28
type input "***"
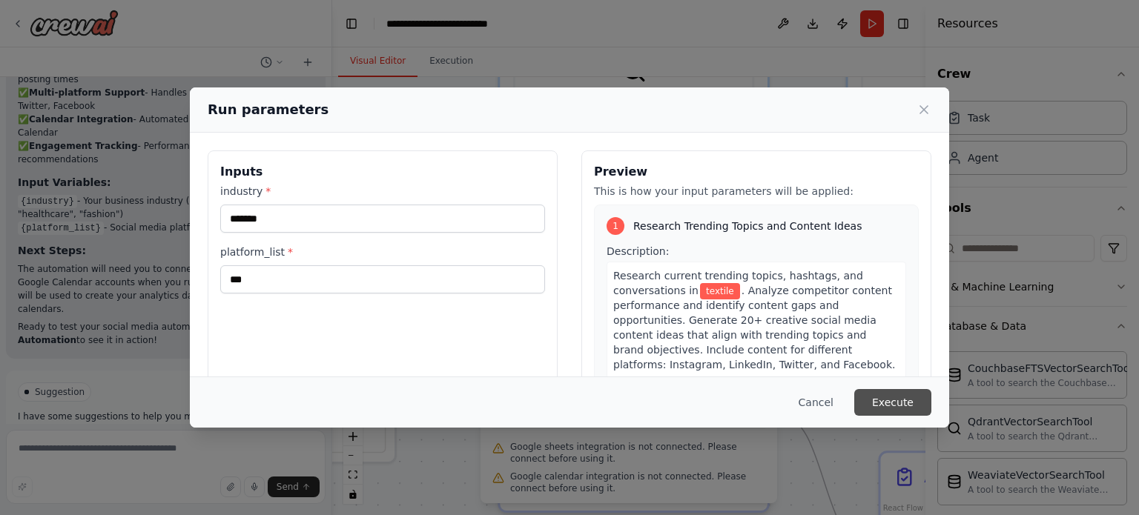
click at [885, 413] on button "Execute" at bounding box center [892, 402] width 77 height 27
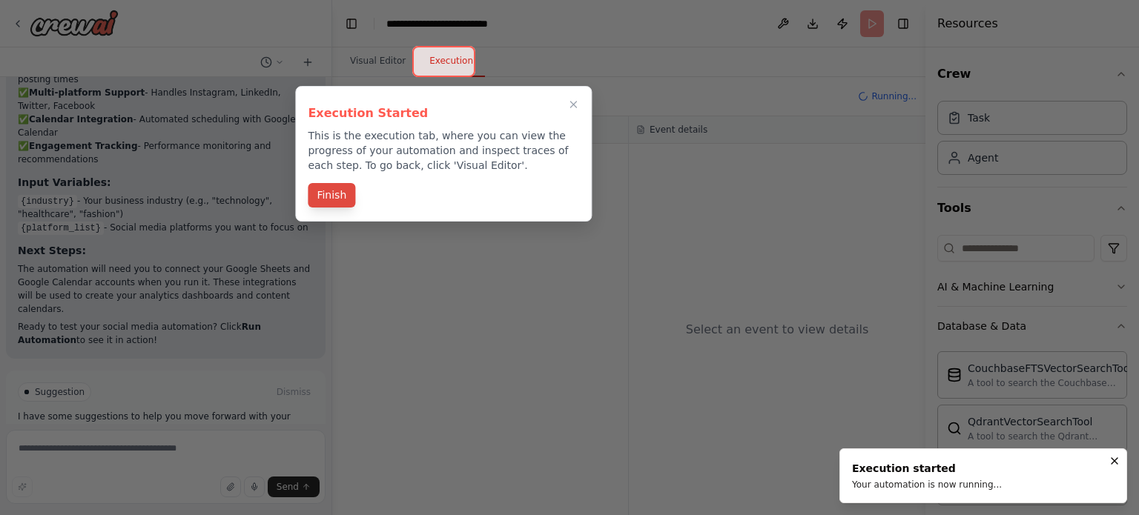
click at [330, 199] on button "Finish" at bounding box center [331, 195] width 47 height 24
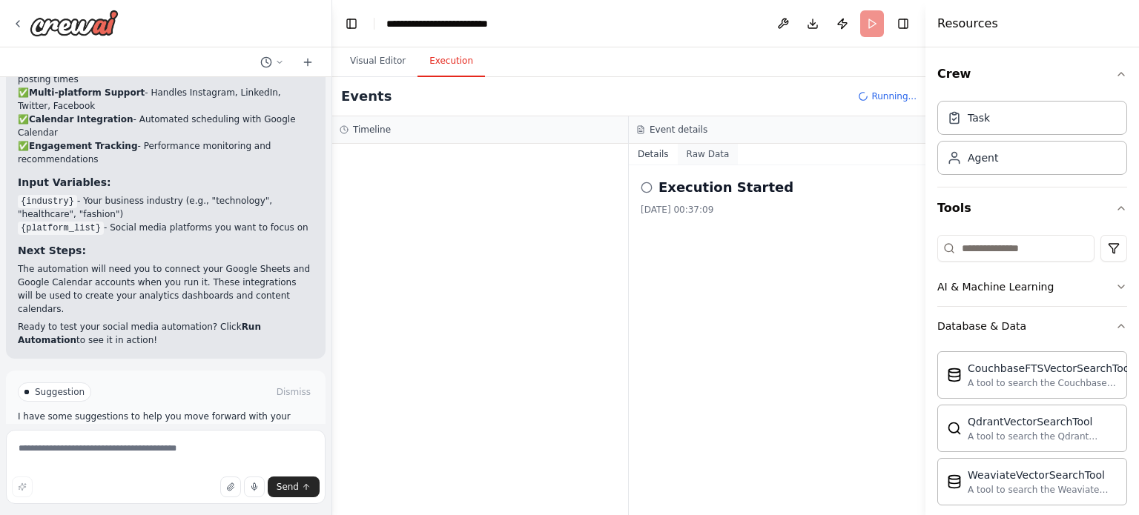
click at [703, 159] on button "Raw Data" at bounding box center [708, 154] width 61 height 21
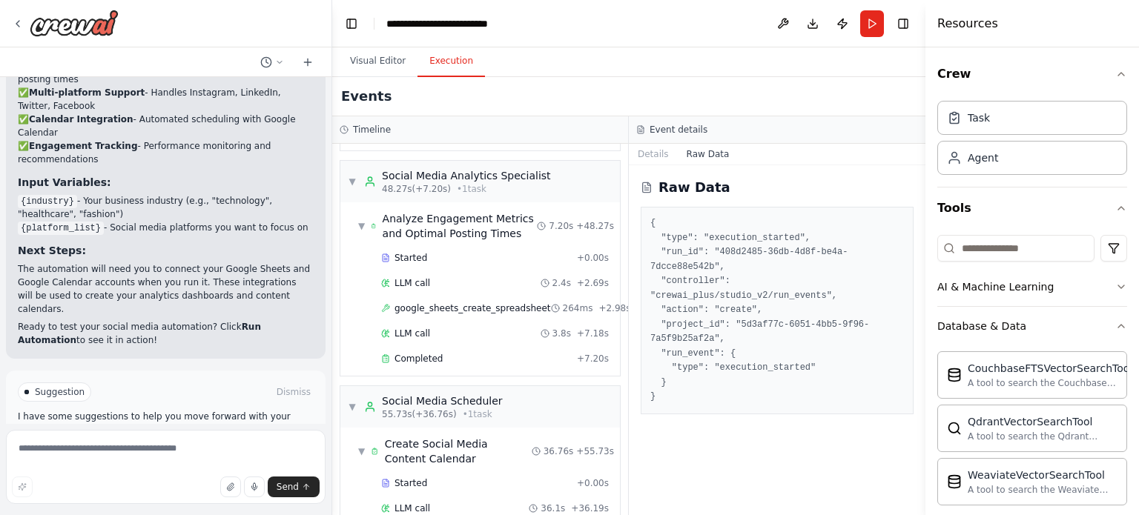
scroll to position [314, 0]
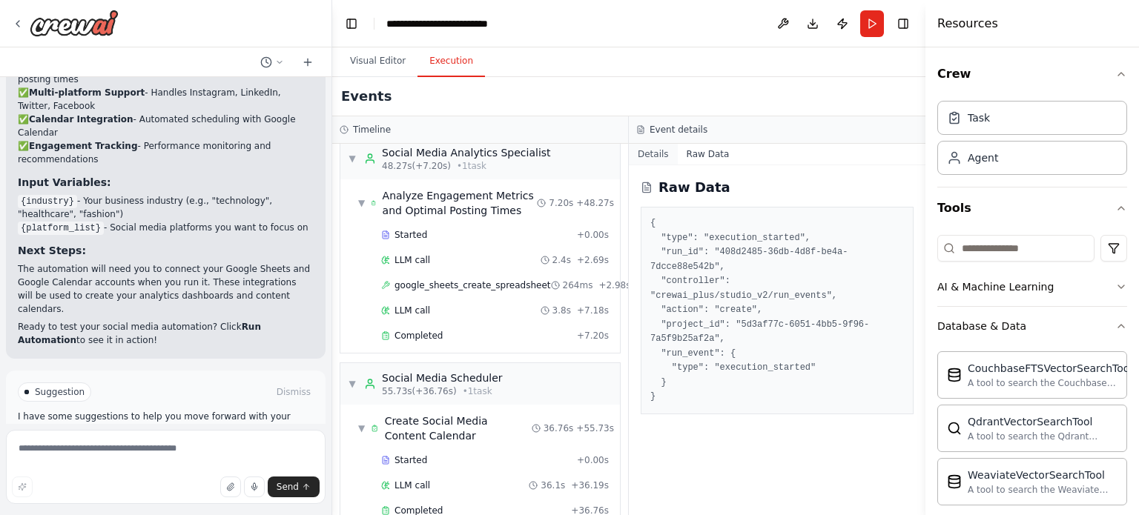
click at [641, 152] on button "Details" at bounding box center [653, 154] width 49 height 21
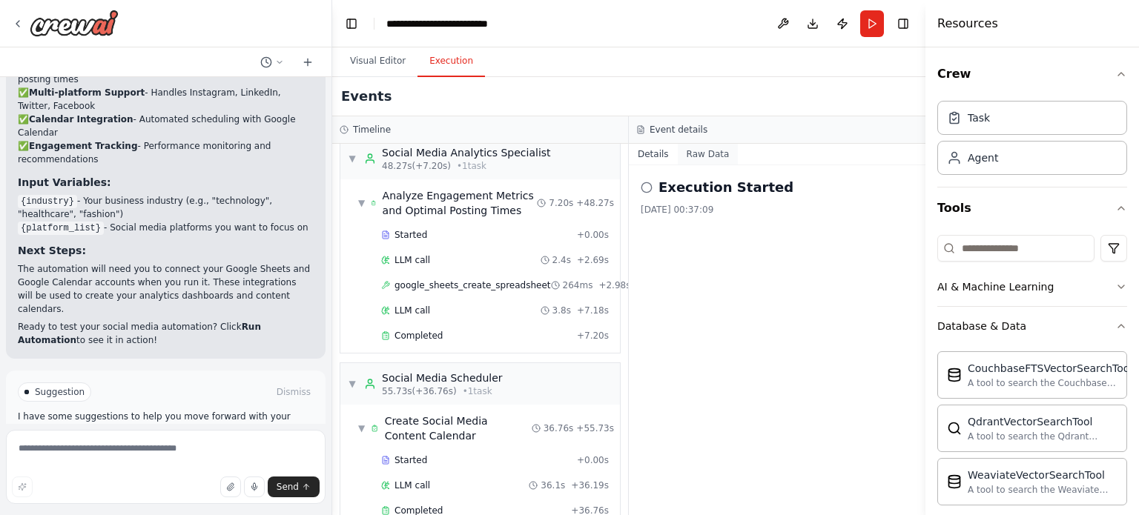
click at [682, 147] on button "Raw Data" at bounding box center [708, 154] width 61 height 21
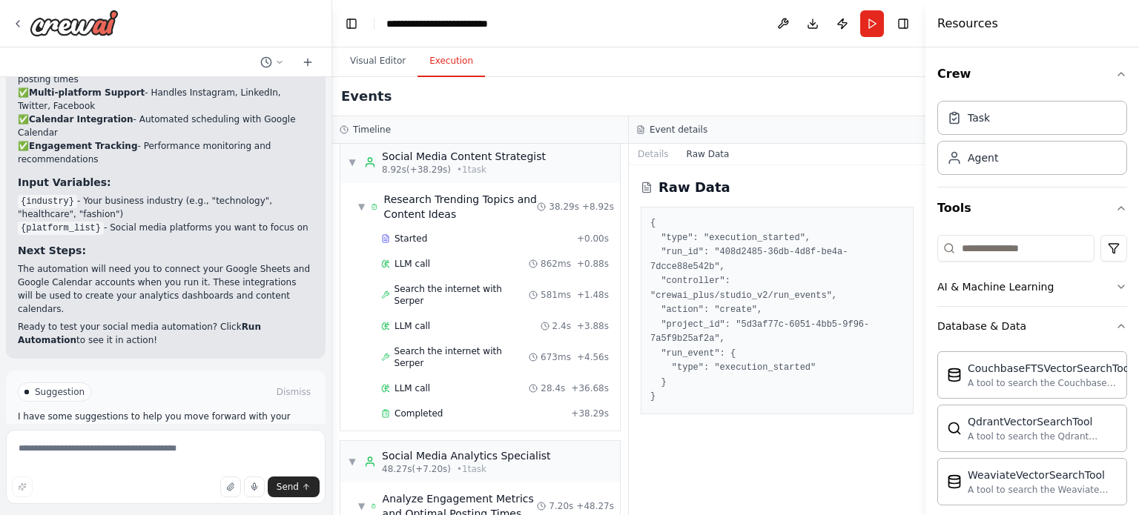
scroll to position [0, 0]
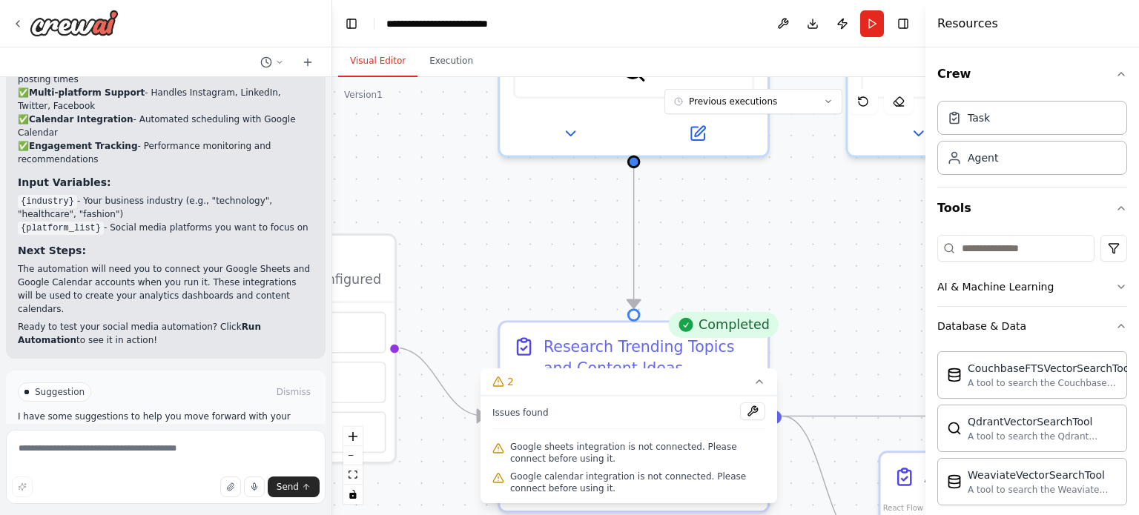
click at [380, 73] on button "Visual Editor" at bounding box center [377, 61] width 79 height 31
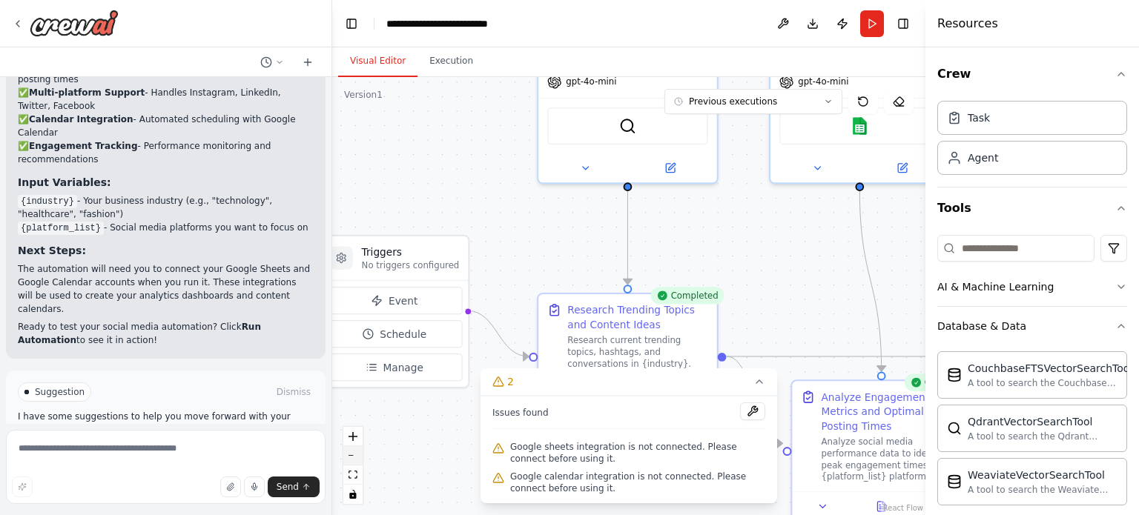
click at [347, 450] on button "zoom out" at bounding box center [352, 455] width 19 height 19
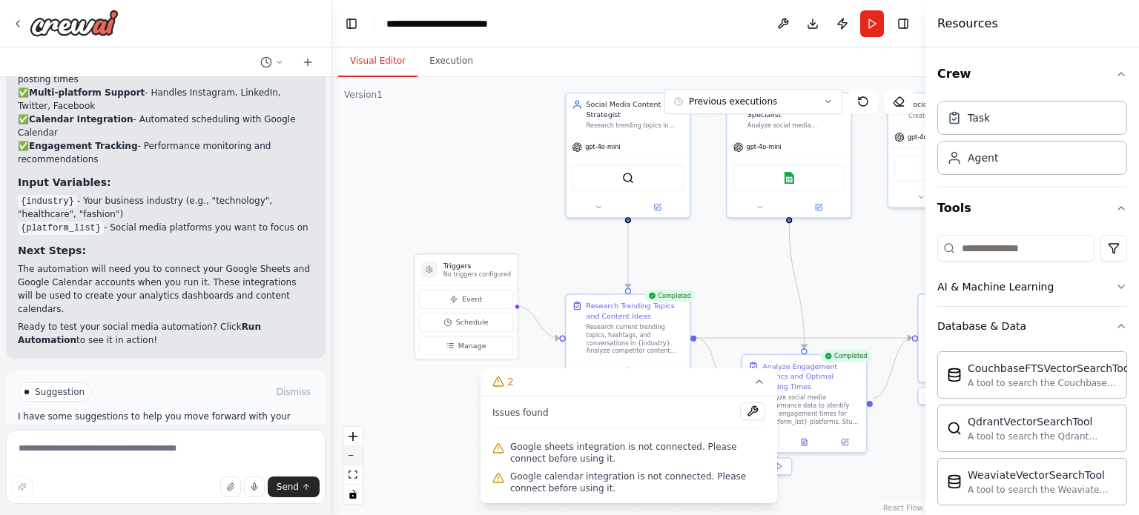
click at [347, 450] on button "zoom out" at bounding box center [352, 455] width 19 height 19
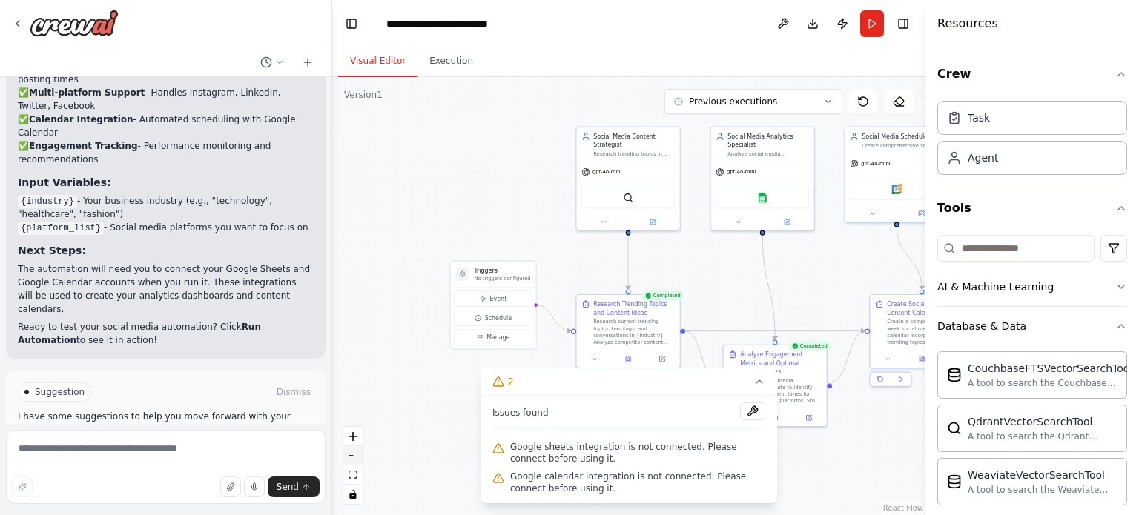
click at [347, 450] on button "zoom out" at bounding box center [352, 455] width 19 height 19
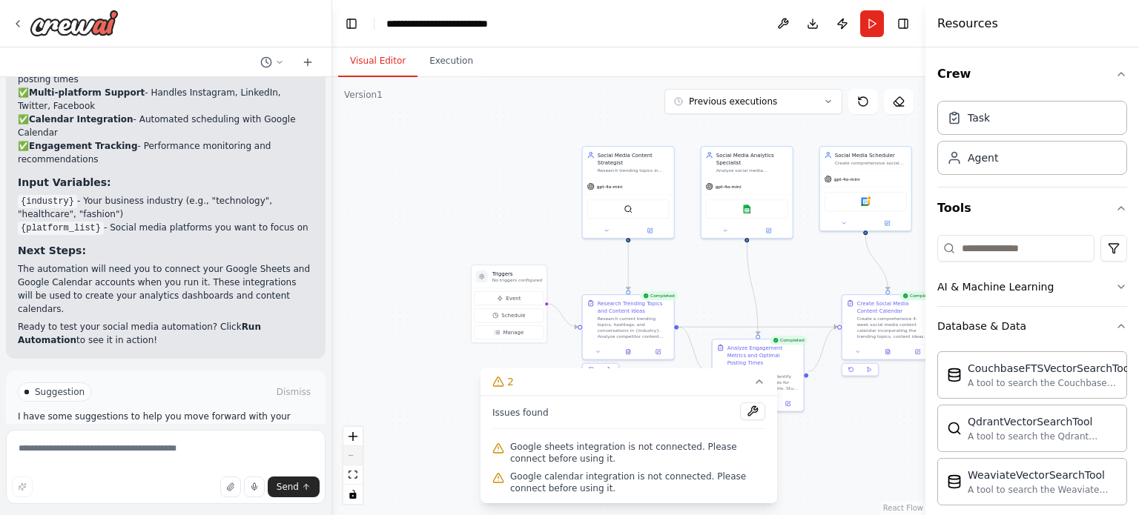
click at [347, 450] on div "React Flow controls" at bounding box center [352, 465] width 19 height 77
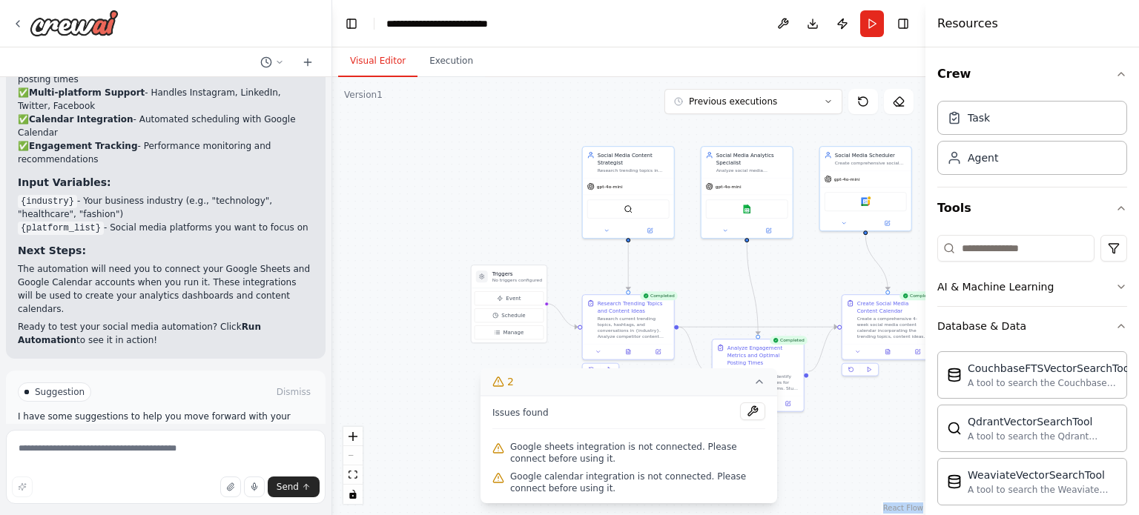
click at [762, 377] on icon at bounding box center [759, 382] width 12 height 12
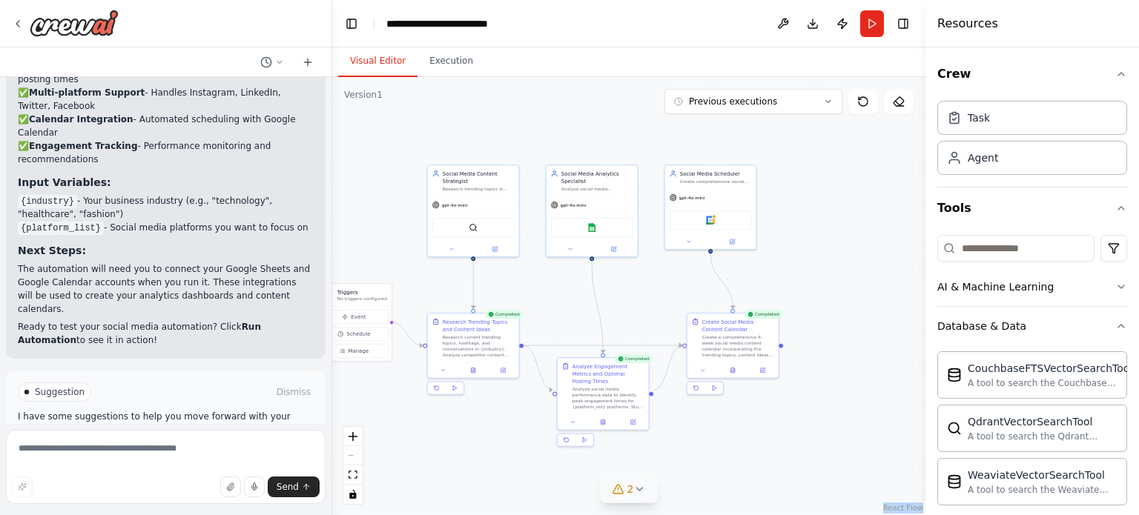
drag, startPoint x: 881, startPoint y: 461, endPoint x: 726, endPoint y: 480, distance: 156.1
click at [726, 480] on div ".deletable-edge-delete-btn { width: 20px; height: 20px; border: 0px solid #ffff…" at bounding box center [628, 296] width 593 height 438
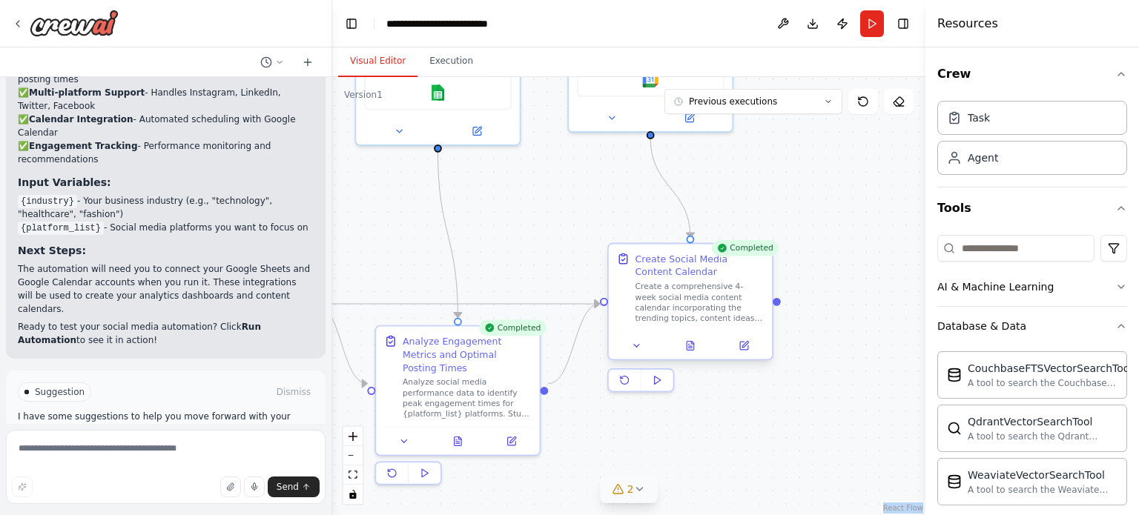
click at [691, 355] on div at bounding box center [690, 345] width 163 height 27
click at [696, 346] on button at bounding box center [690, 346] width 56 height 16
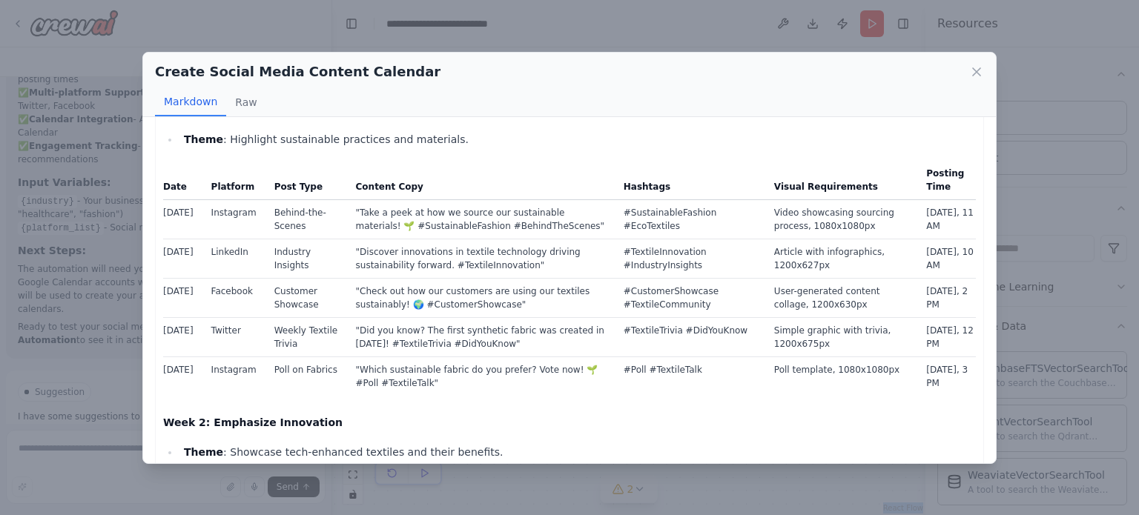
scroll to position [64, 0]
drag, startPoint x: 696, startPoint y: 346, endPoint x: 626, endPoint y: 370, distance: 74.3
click at [626, 370] on td "#Poll #TextileTalk" at bounding box center [690, 375] width 151 height 39
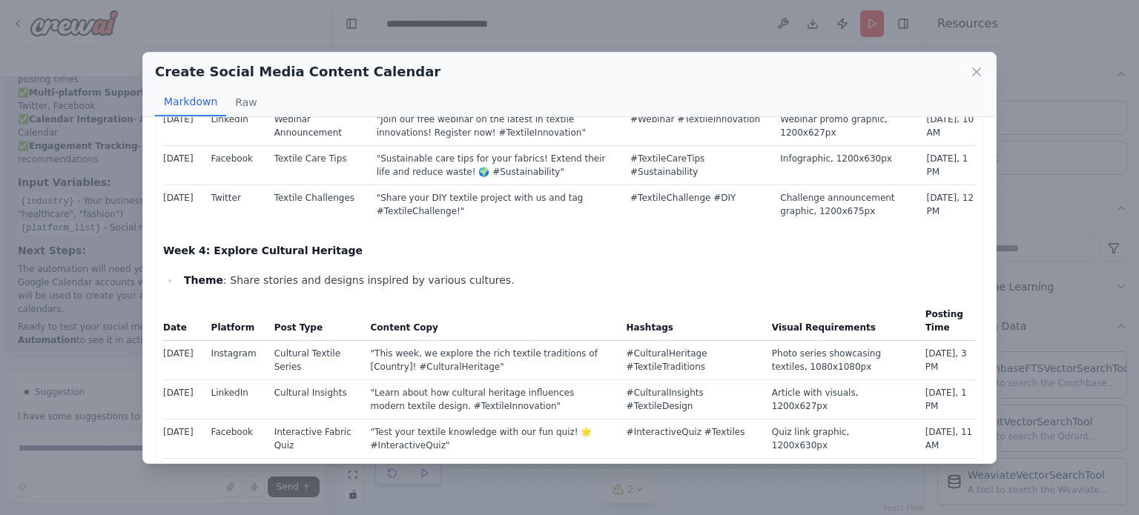
scroll to position [1019, 0]
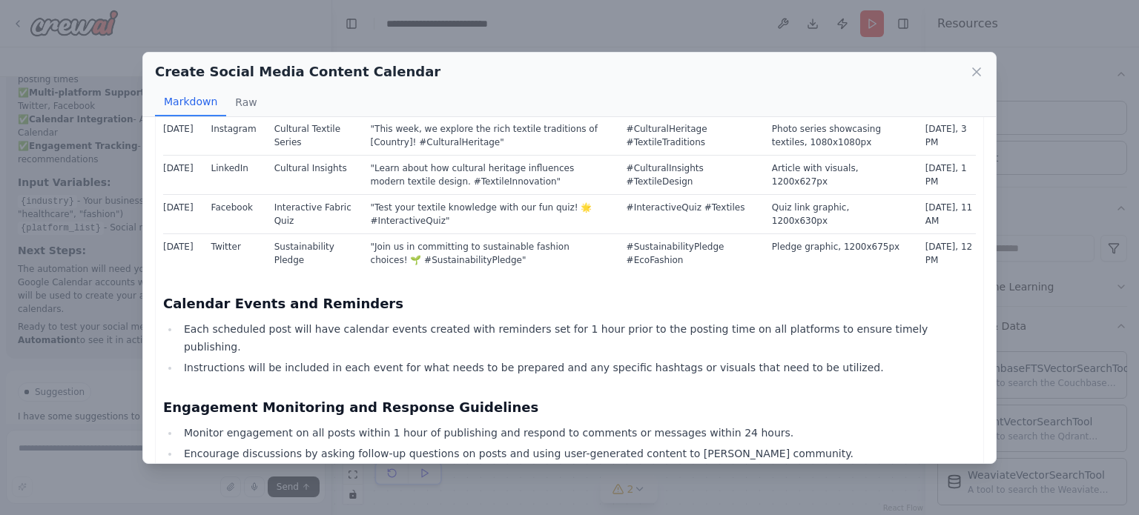
click at [967, 76] on div "Create Social Media Content Calendar" at bounding box center [569, 72] width 829 height 21
click at [982, 70] on icon at bounding box center [976, 72] width 15 height 15
